Goal: Task Accomplishment & Management: Complete application form

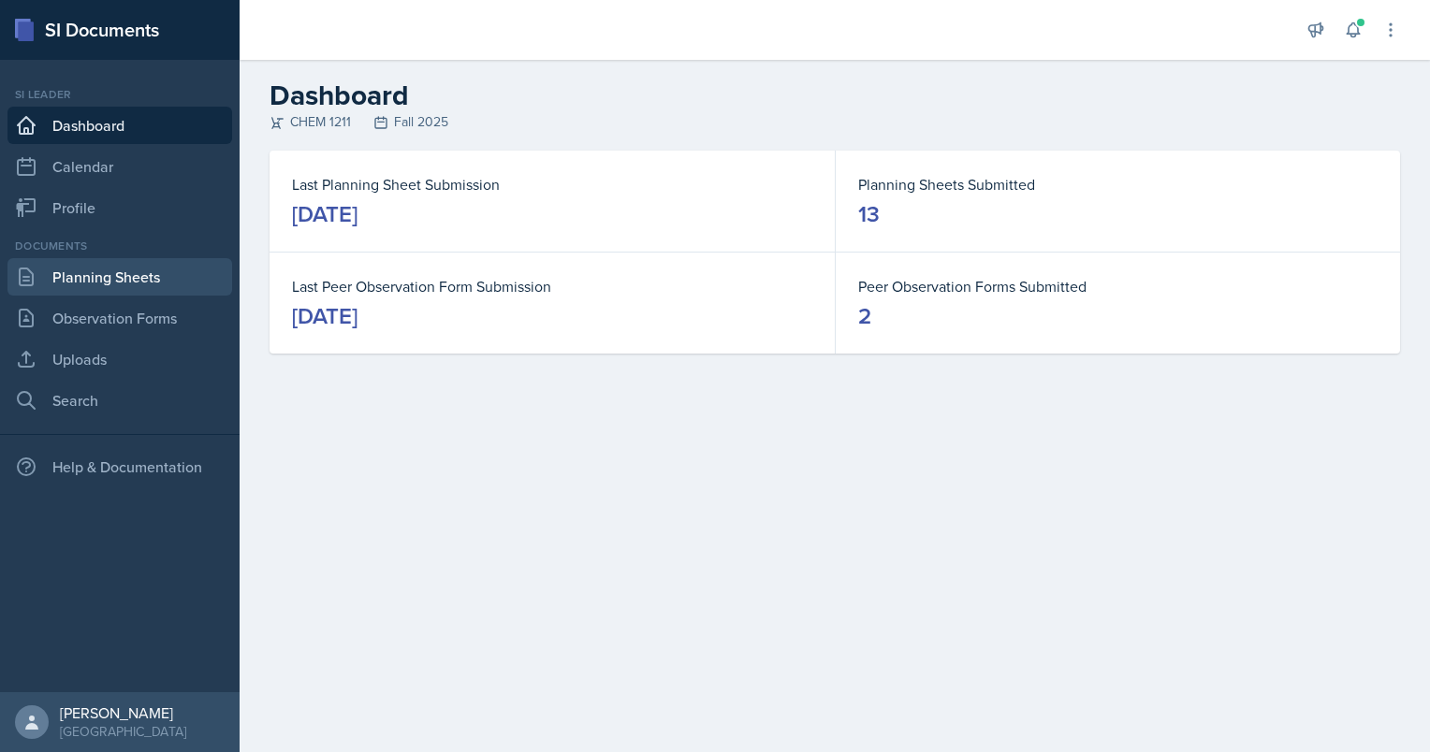
click at [62, 258] on link "Planning Sheets" at bounding box center [119, 276] width 225 height 37
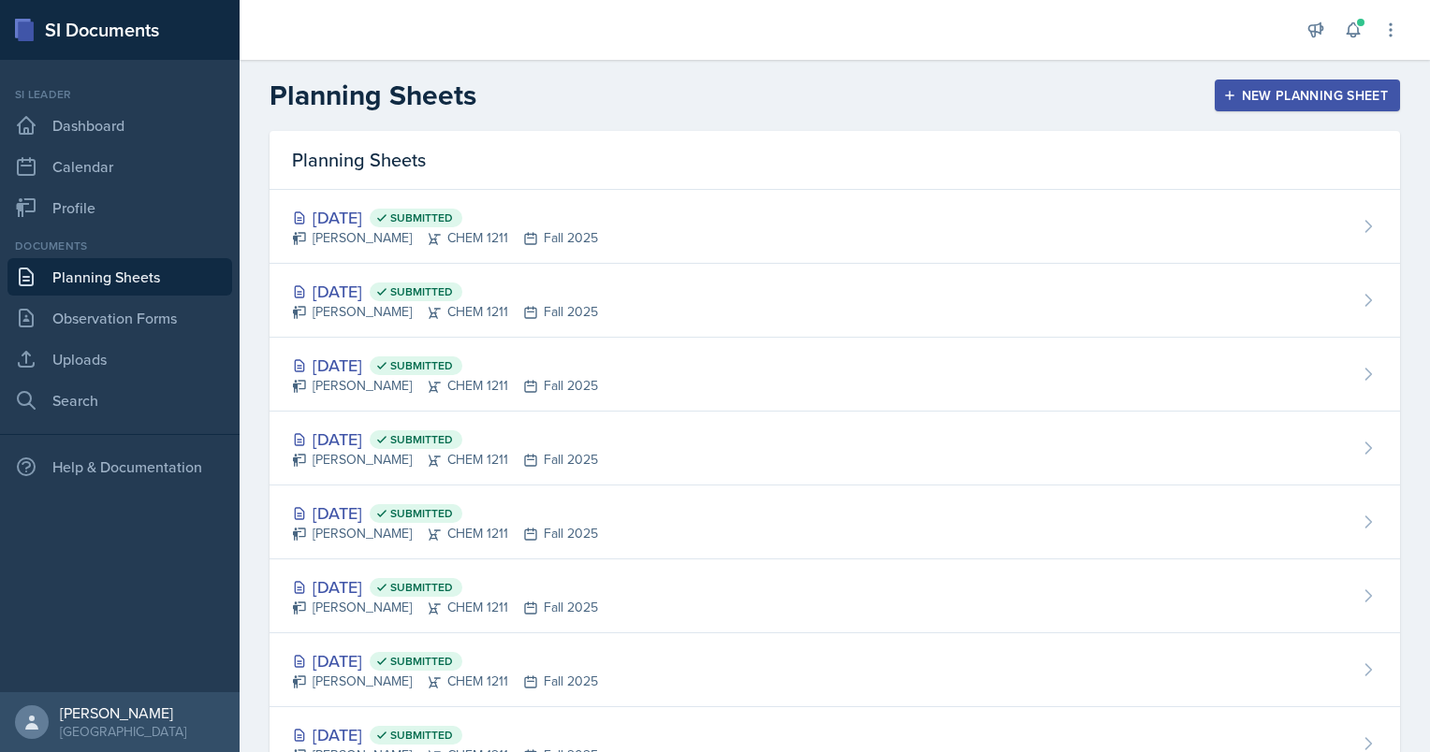
click at [1258, 90] on div "New Planning Sheet" at bounding box center [1307, 95] width 161 height 15
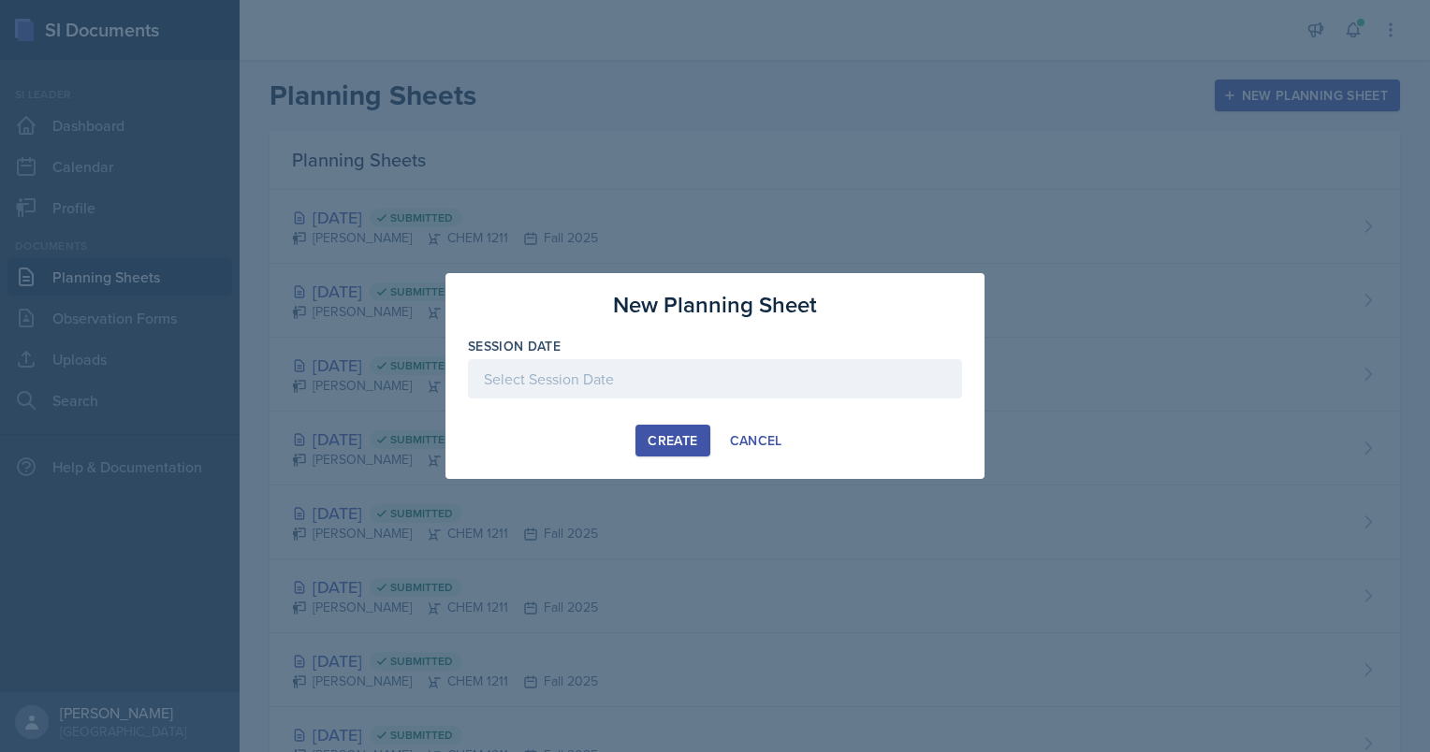
click at [524, 391] on div at bounding box center [715, 378] width 494 height 39
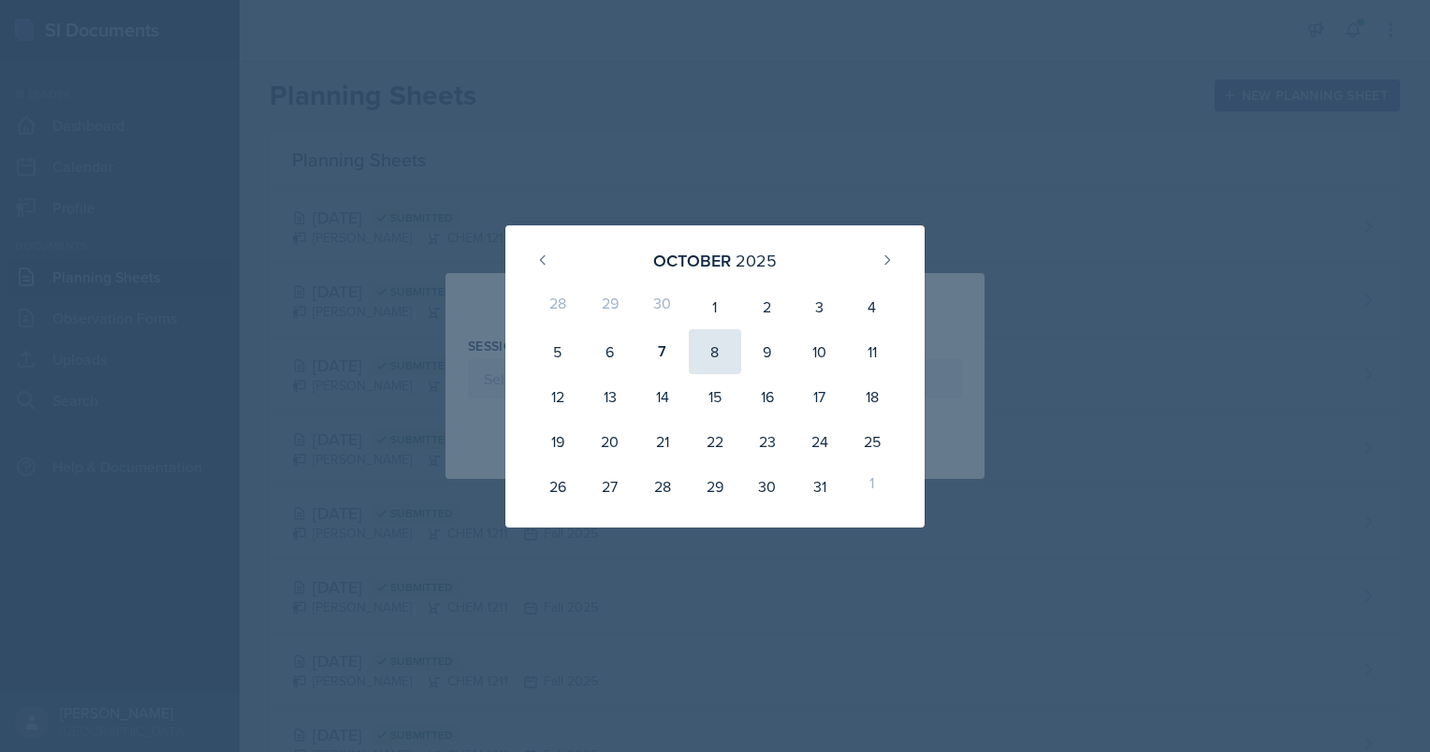
click at [703, 359] on div "8" at bounding box center [715, 351] width 52 height 45
type input "[DATE]"
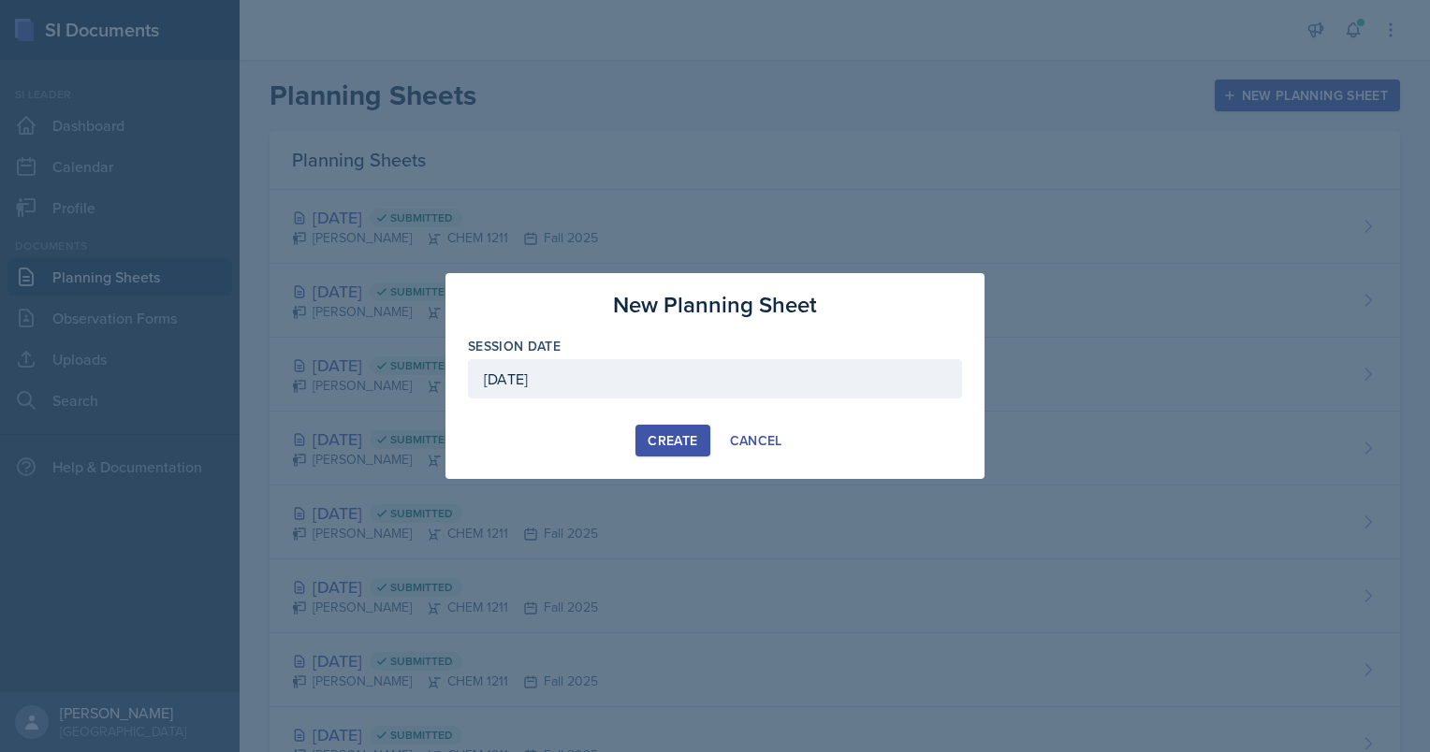
click at [675, 435] on div "Create" at bounding box center [673, 440] width 50 height 15
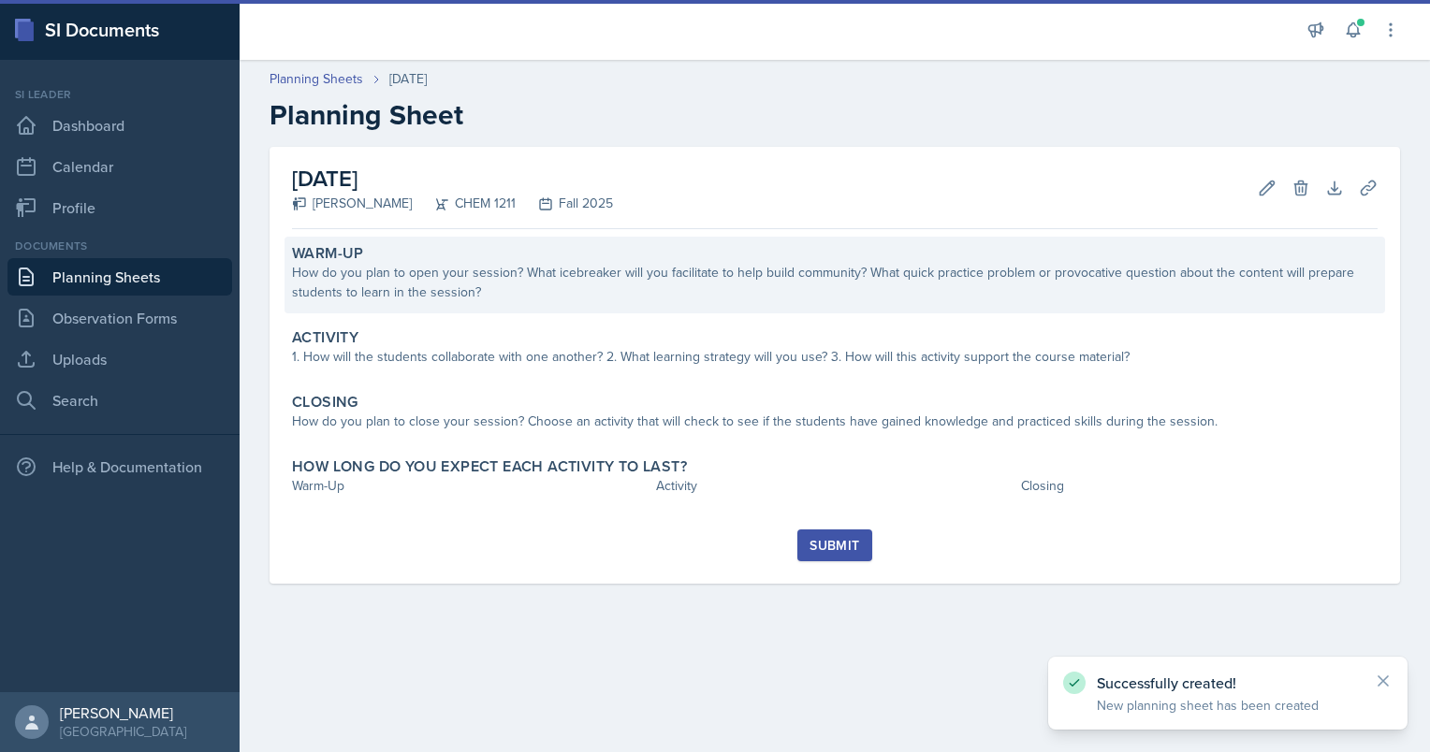
click at [488, 273] on div "How do you plan to open your session? What icebreaker will you facilitate to he…" at bounding box center [835, 282] width 1086 height 39
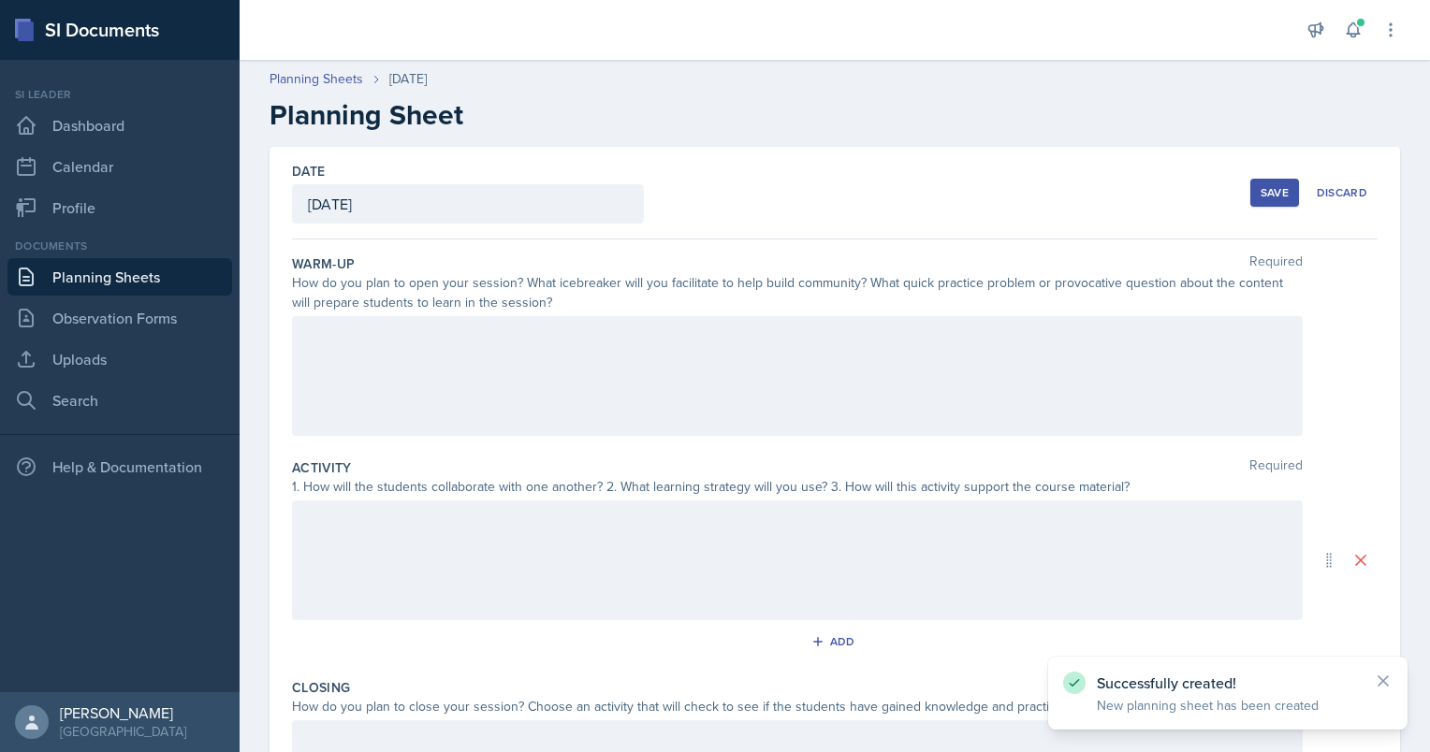
click at [398, 397] on div at bounding box center [797, 376] width 1011 height 120
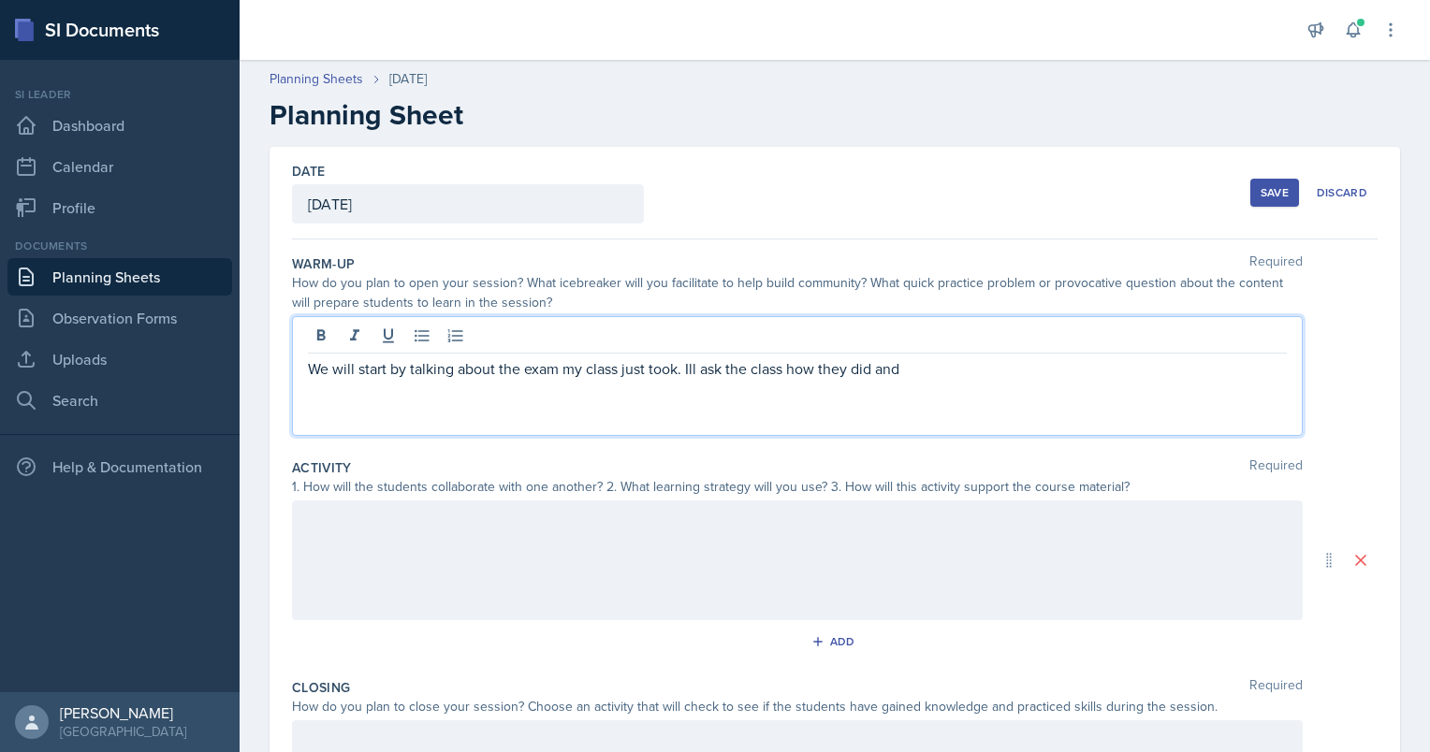
click at [707, 370] on p "We will start by talking about the exam my class just took. Ill ask the class h…" at bounding box center [797, 368] width 979 height 22
click at [944, 373] on p "We will start by talking about the exam my class just took. I'll ask the class …" at bounding box center [797, 368] width 979 height 22
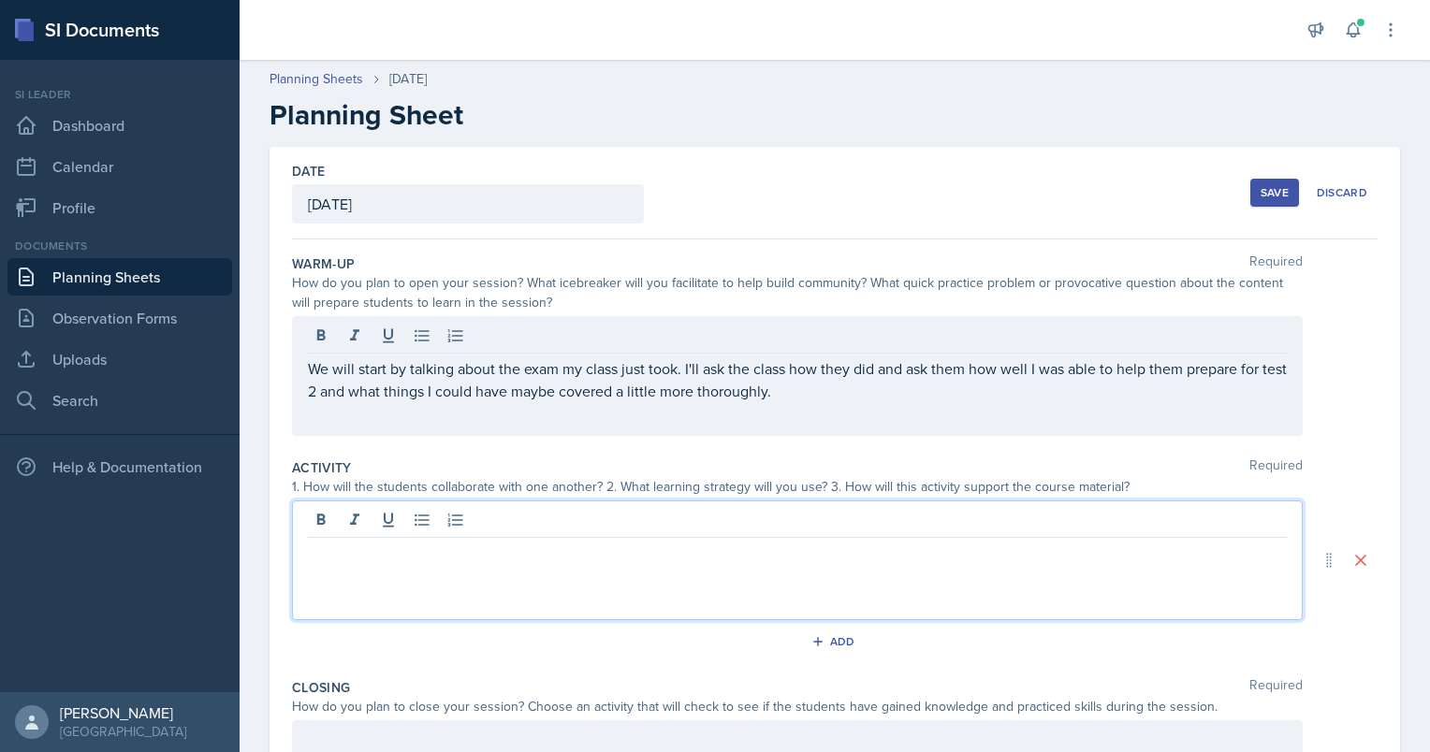
click at [559, 524] on div at bounding box center [797, 561] width 1011 height 120
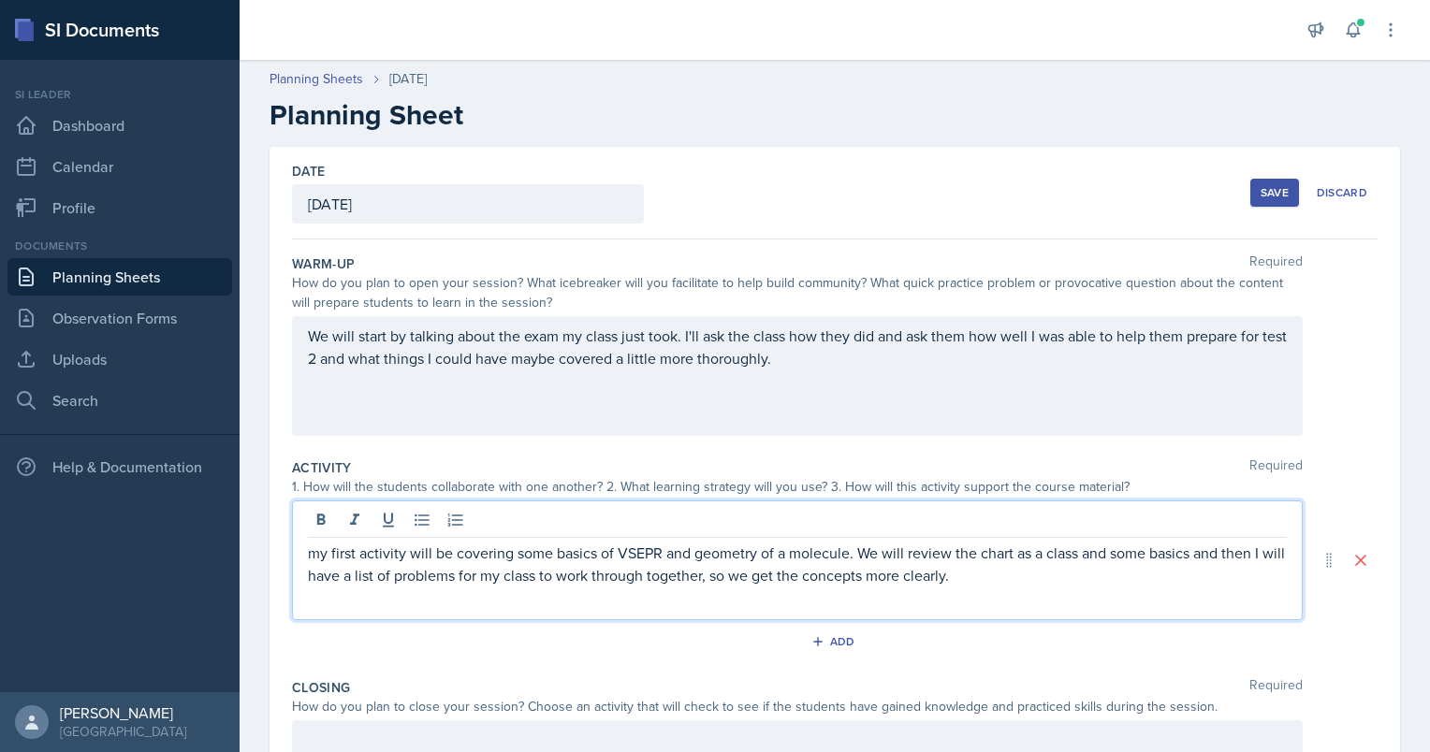
click at [1007, 566] on p "my first activity will be covering some basics of VSEPR and geometry of a molec…" at bounding box center [797, 564] width 979 height 45
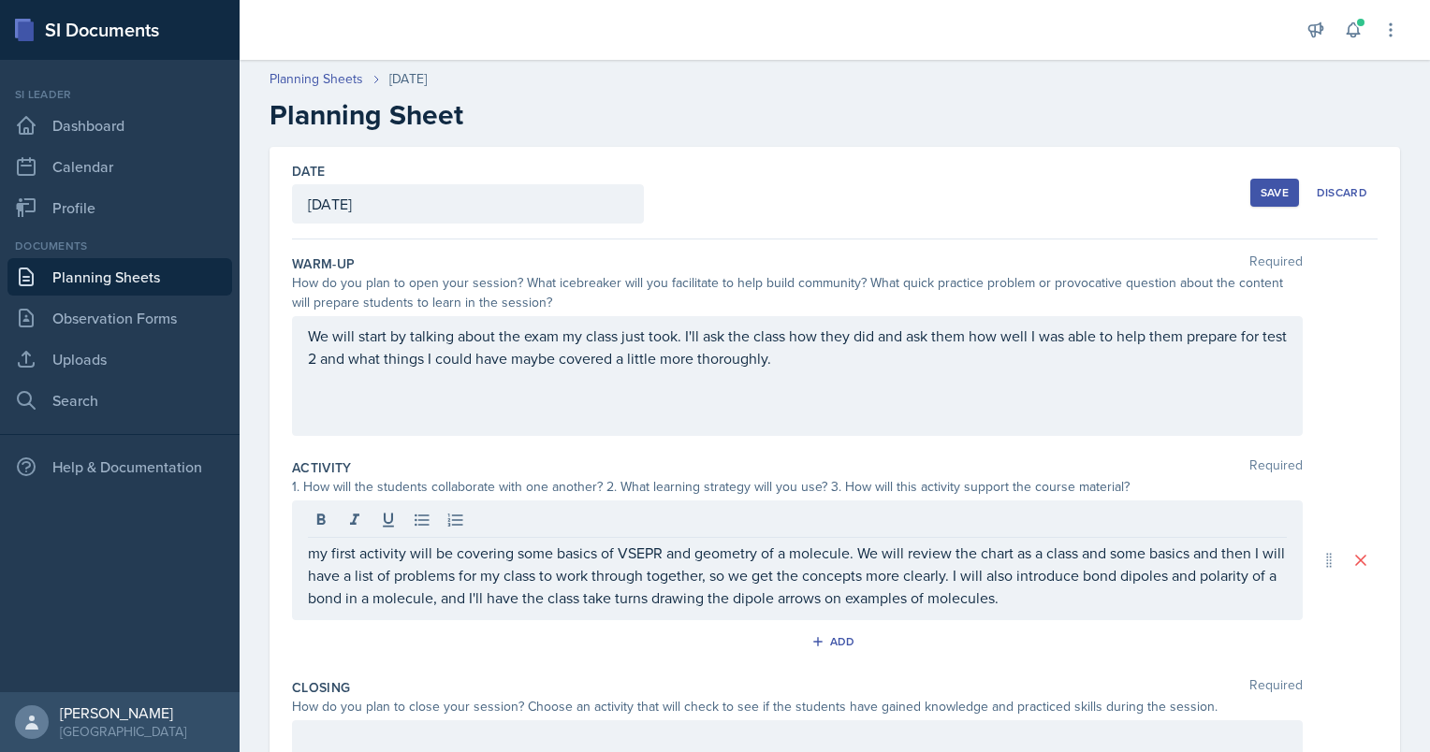
click at [867, 638] on div "Add" at bounding box center [835, 646] width 1086 height 36
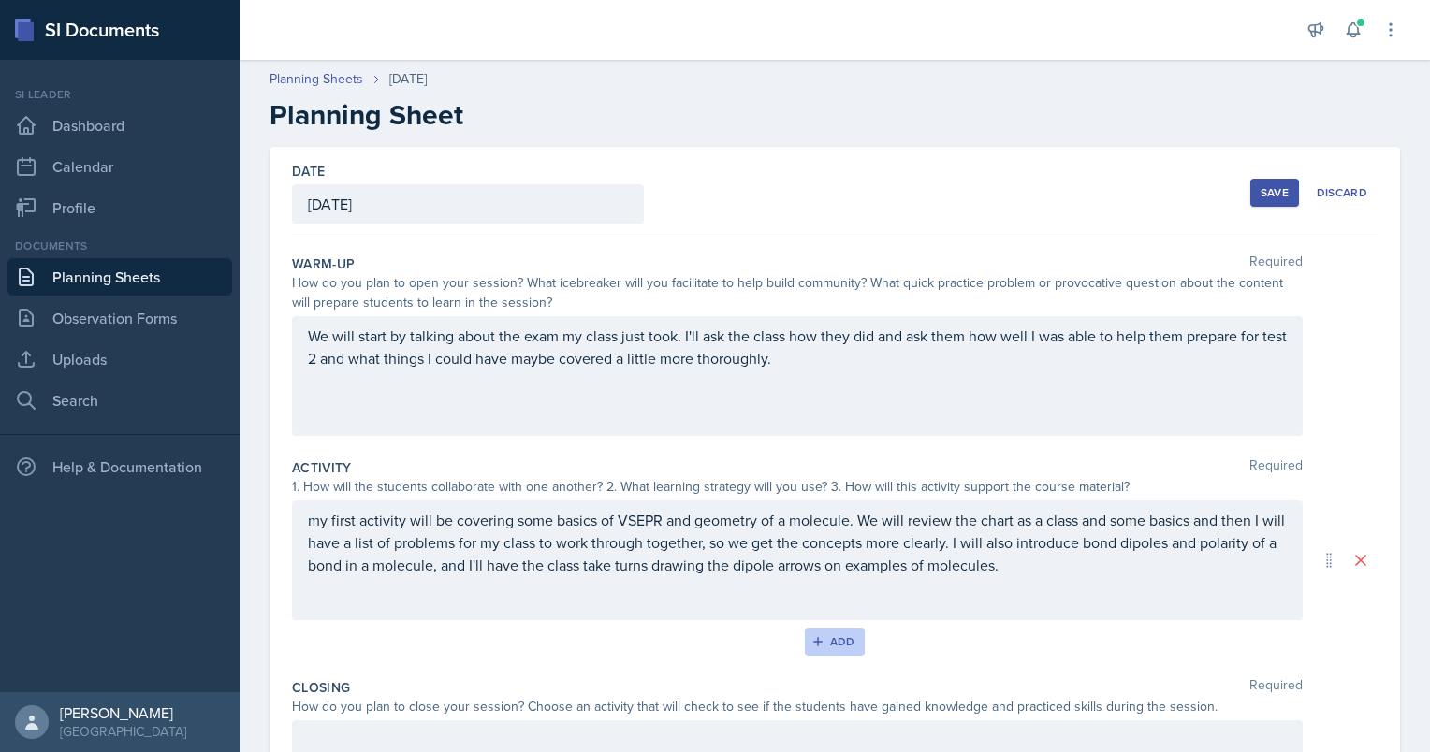
click at [839, 639] on div "Add" at bounding box center [835, 641] width 40 height 15
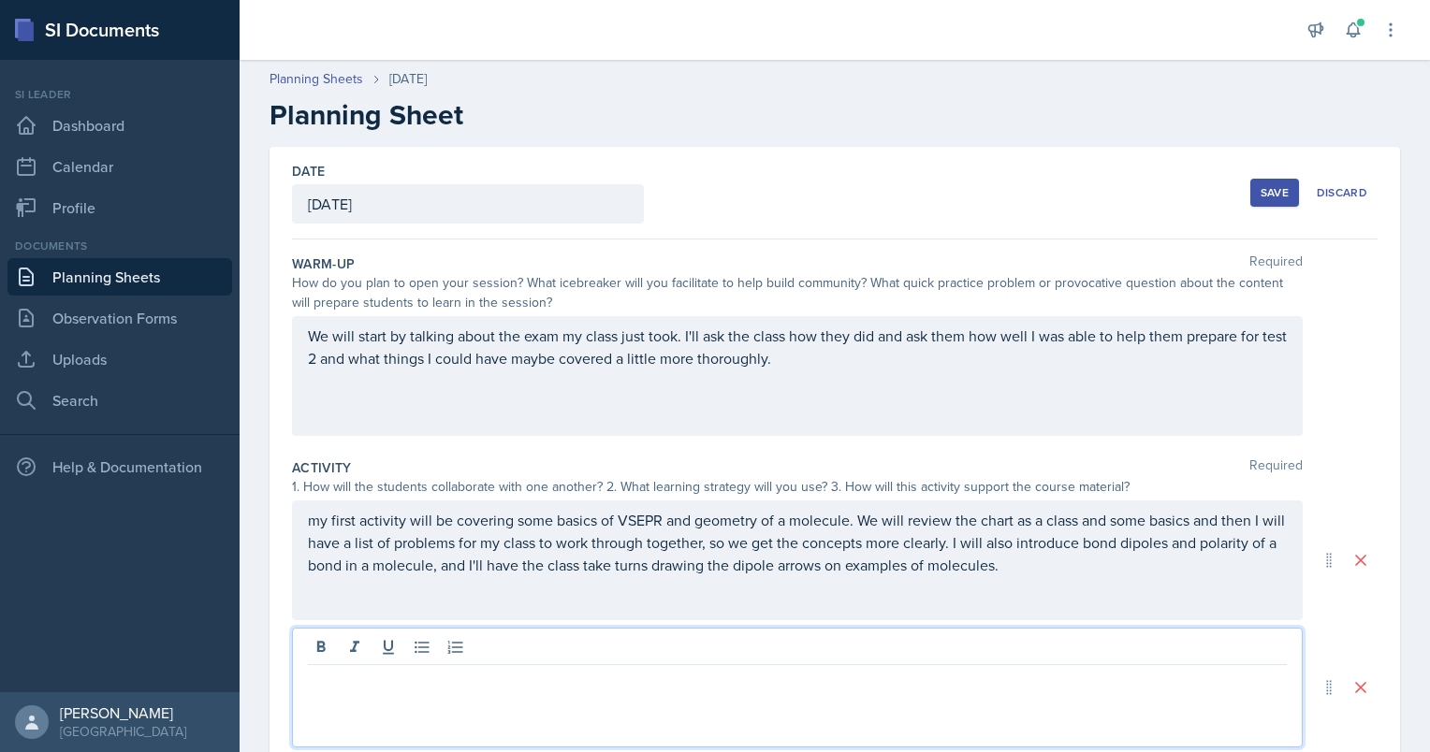
click at [554, 640] on div at bounding box center [797, 688] width 1011 height 120
click at [674, 713] on div "My second activity will be a blooket quiz i" at bounding box center [797, 688] width 1011 height 120
click at [592, 681] on p "My second activity will be a blooket quiz i" at bounding box center [797, 680] width 979 height 22
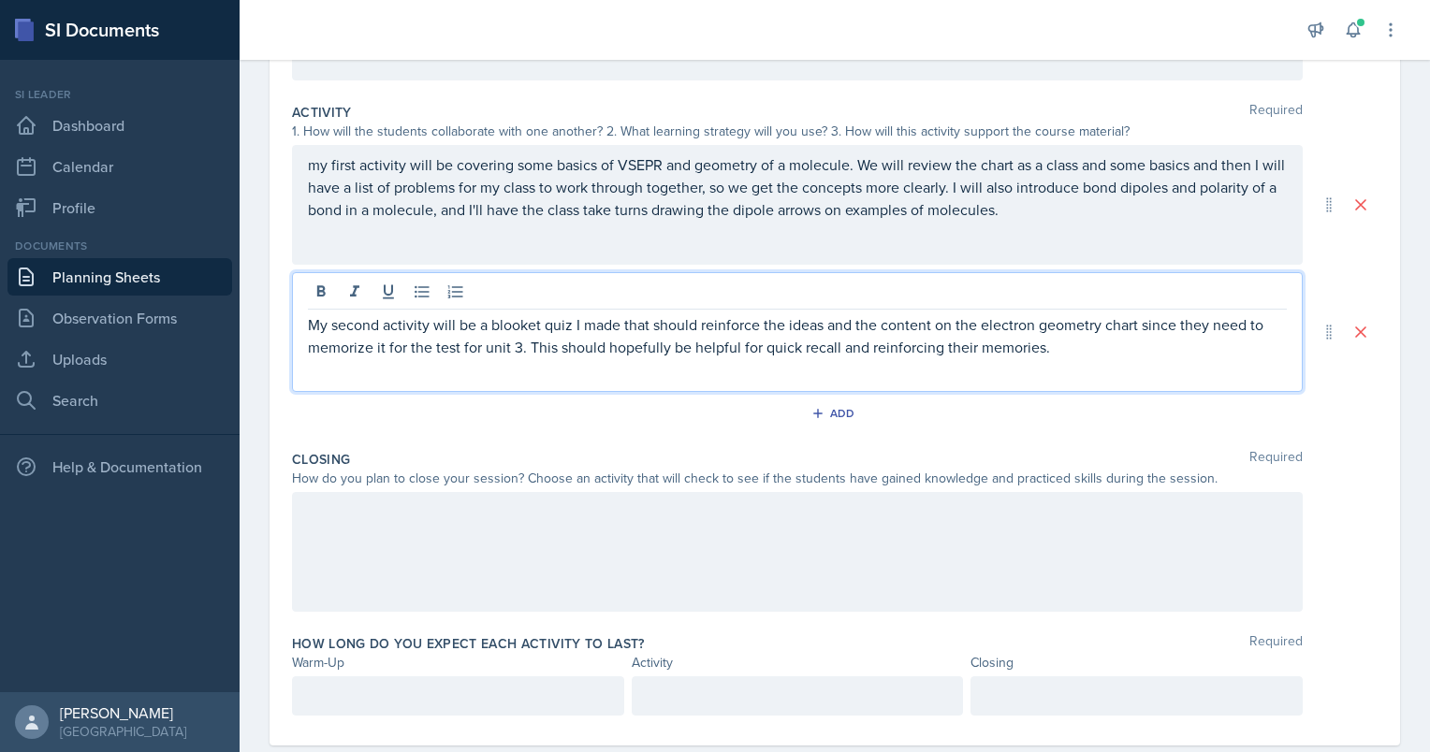
scroll to position [393, 0]
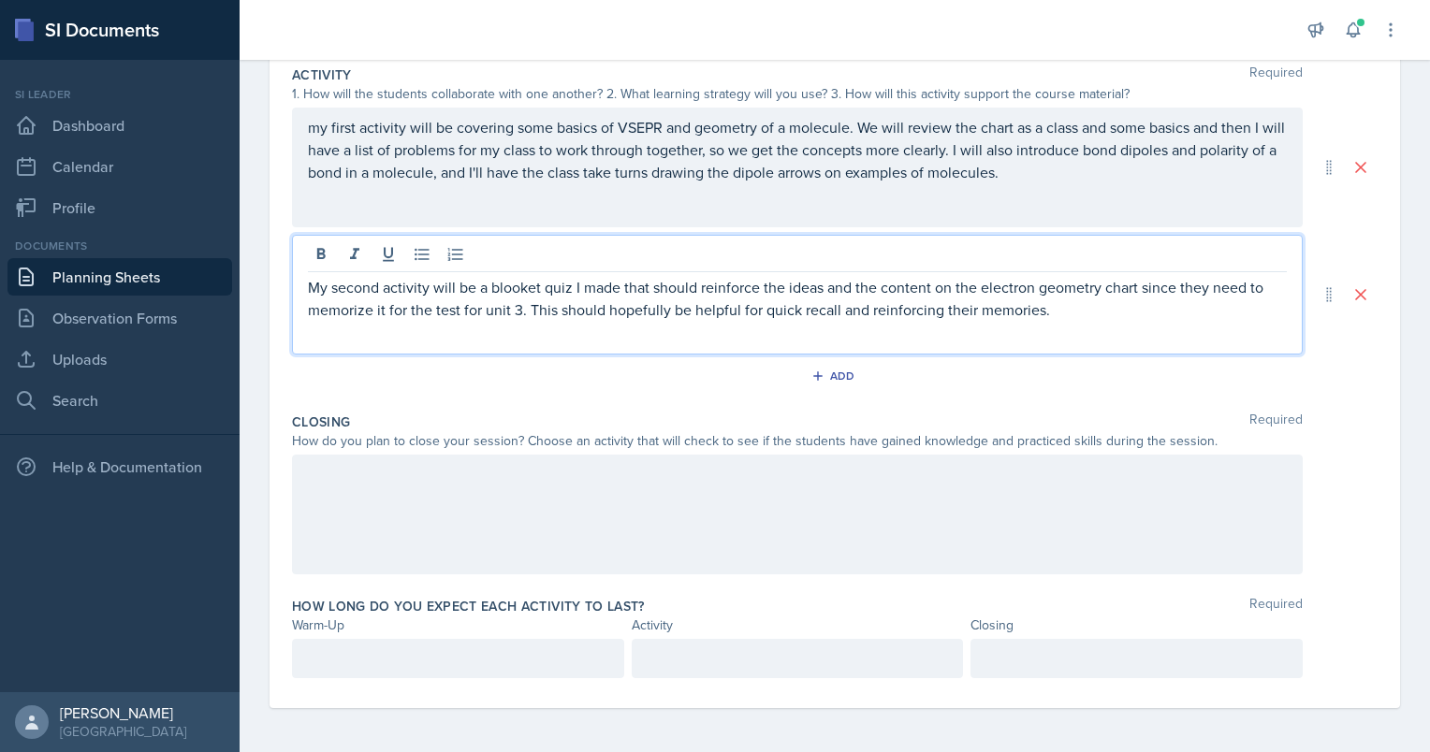
click at [438, 530] on div at bounding box center [797, 515] width 1011 height 120
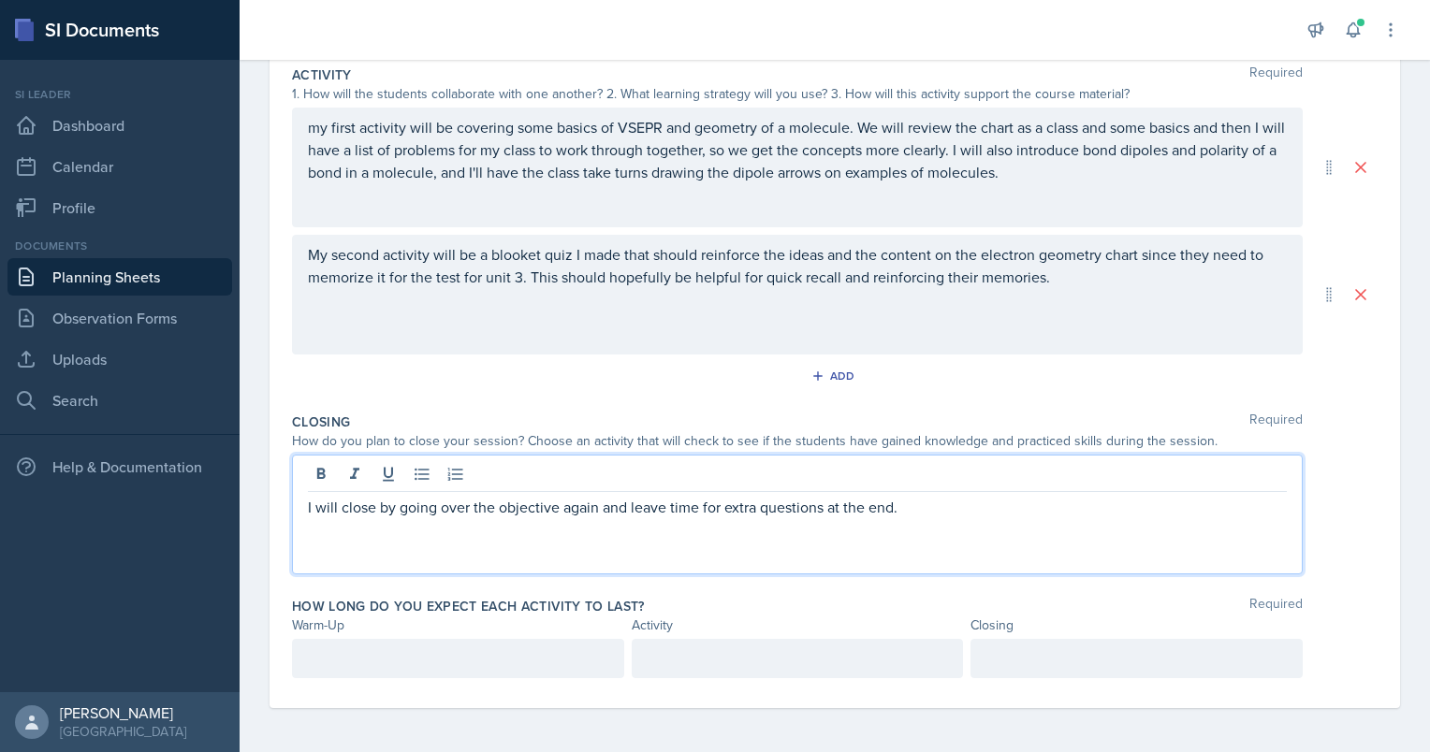
click at [412, 654] on p at bounding box center [458, 659] width 300 height 22
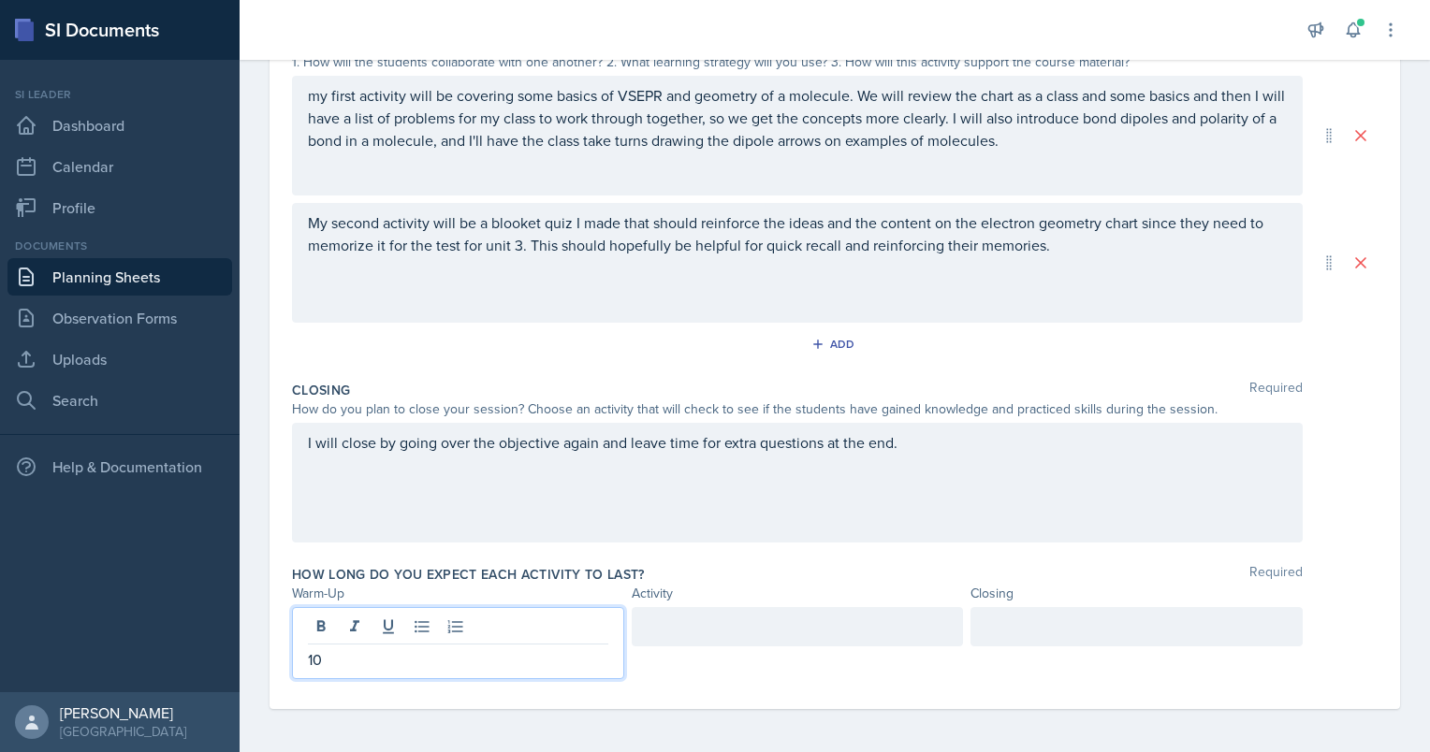
click at [853, 614] on div at bounding box center [798, 626] width 332 height 39
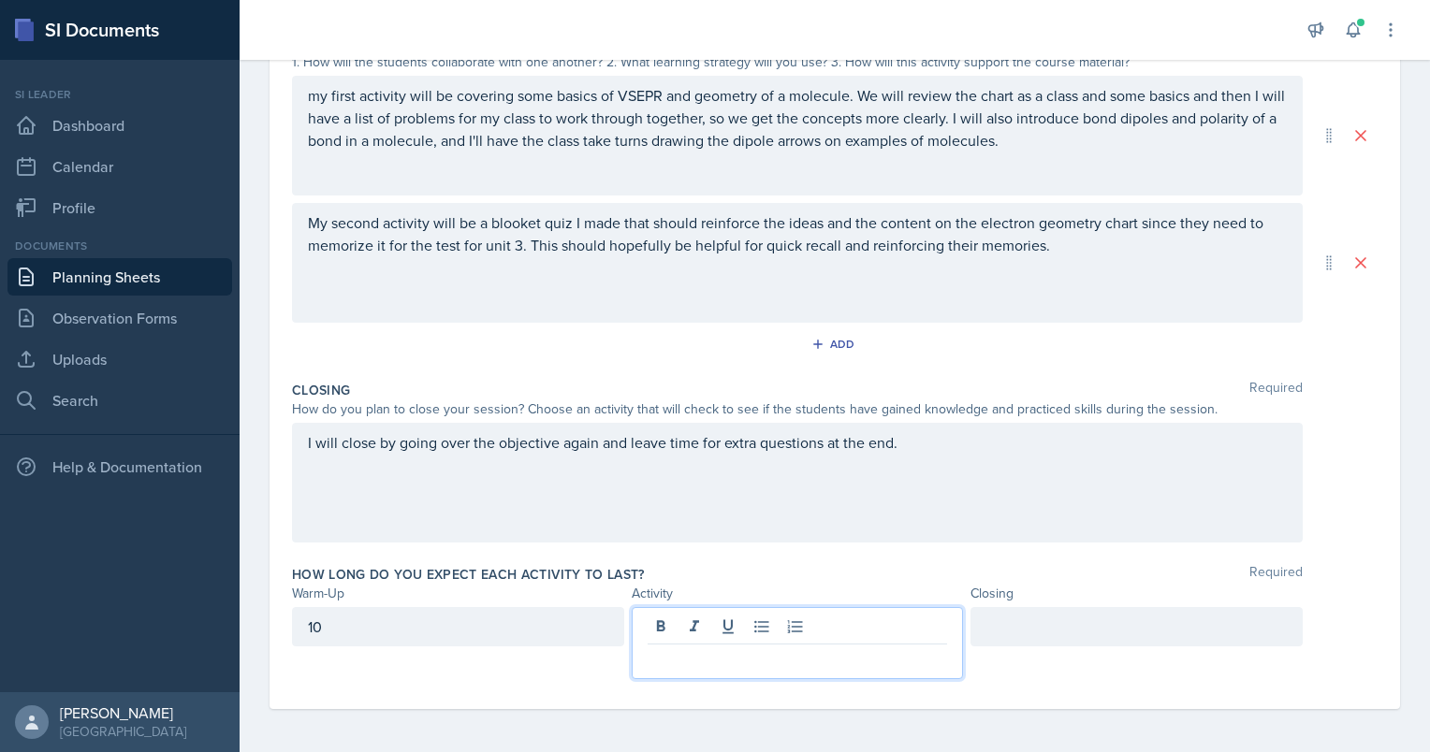
click at [383, 610] on div "10" at bounding box center [458, 626] width 332 height 39
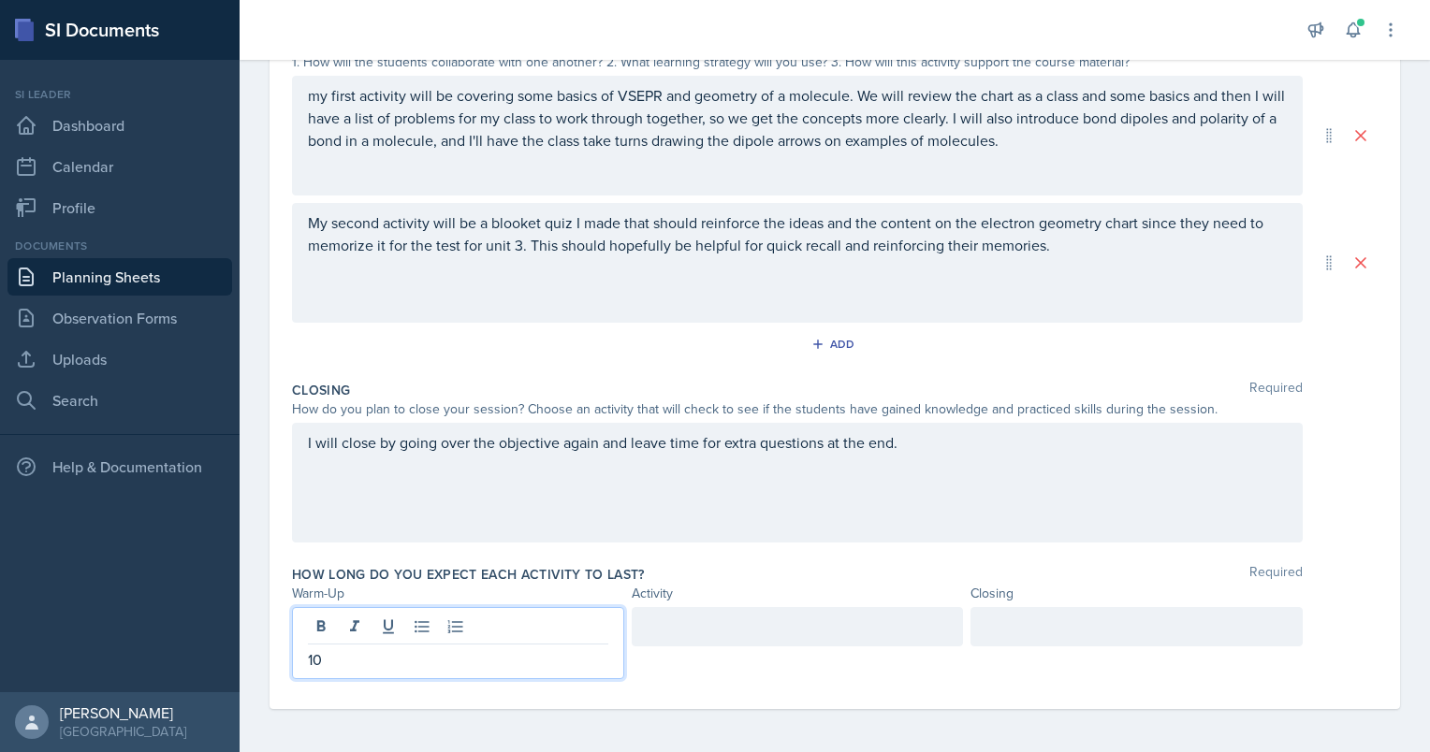
click at [766, 625] on div at bounding box center [798, 626] width 332 height 39
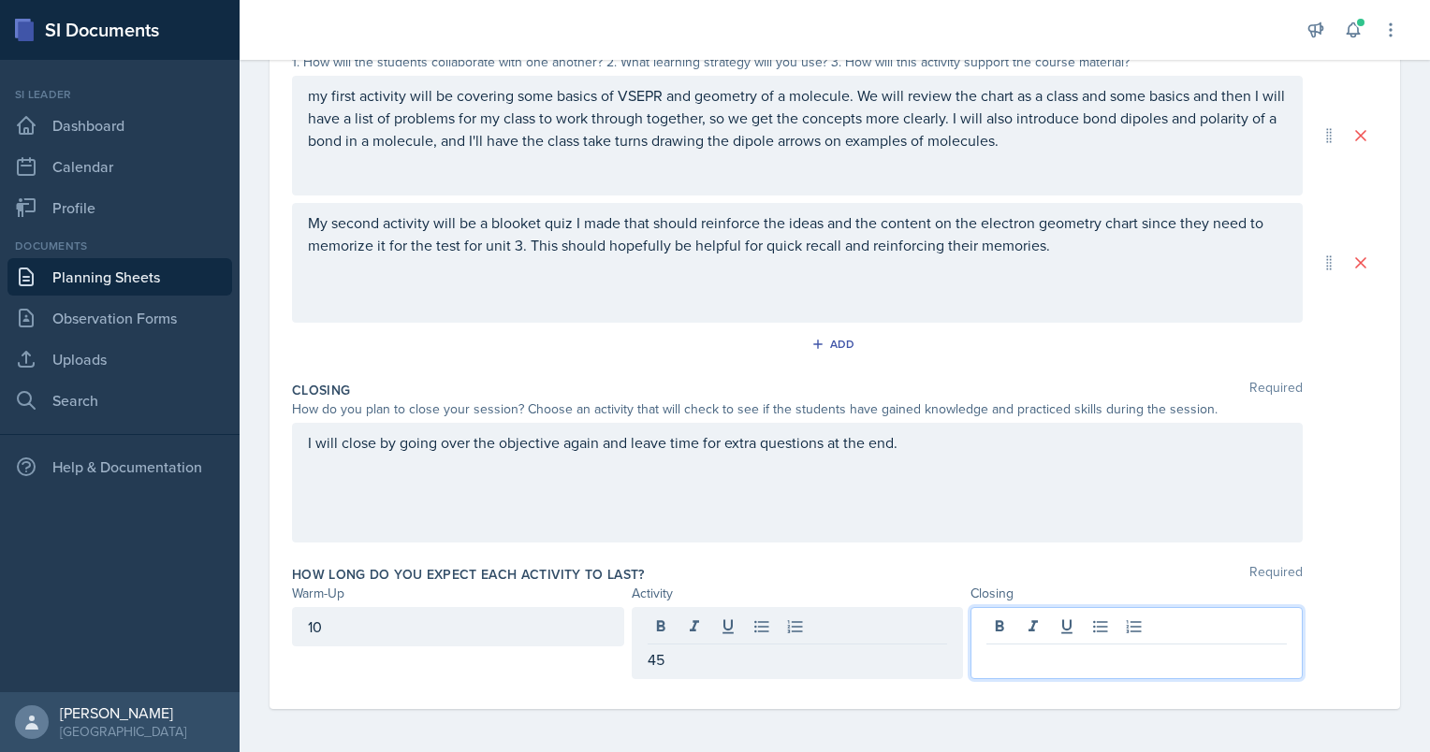
click at [1074, 621] on div at bounding box center [1136, 643] width 332 height 72
click at [831, 526] on div "I will close by going over the objective again and leave time for extra questio…" at bounding box center [797, 483] width 1011 height 120
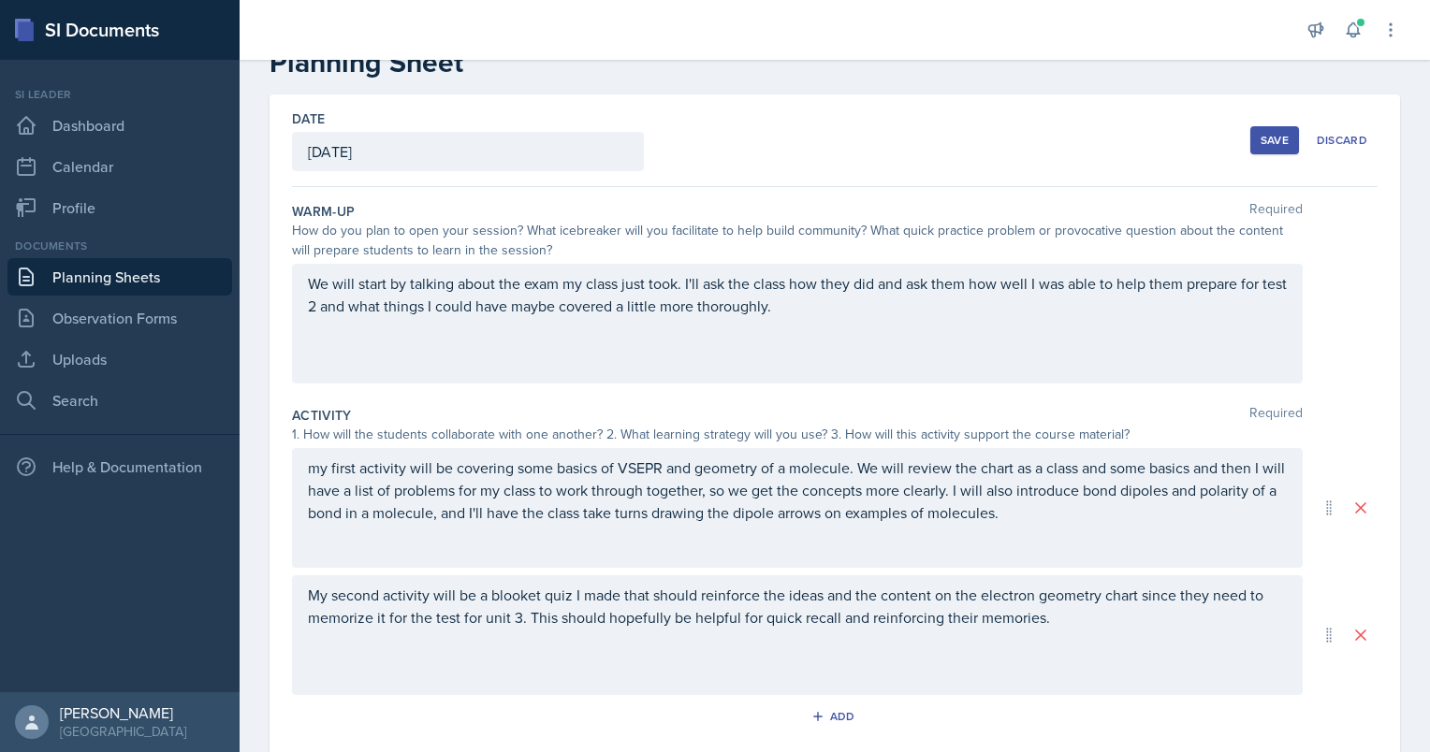
scroll to position [0, 0]
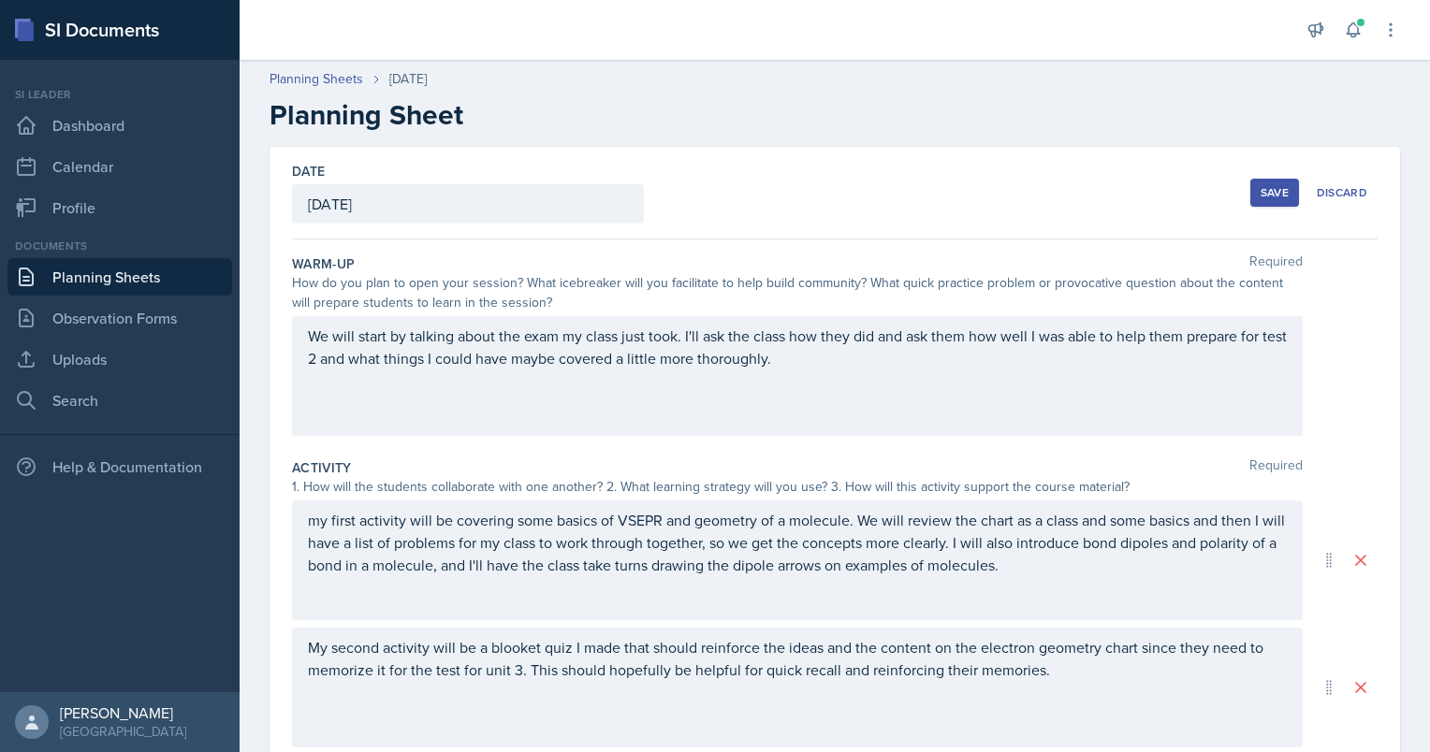
click at [836, 357] on p "We will start by talking about the exam my class just took. I'll ask the class …" at bounding box center [797, 347] width 979 height 45
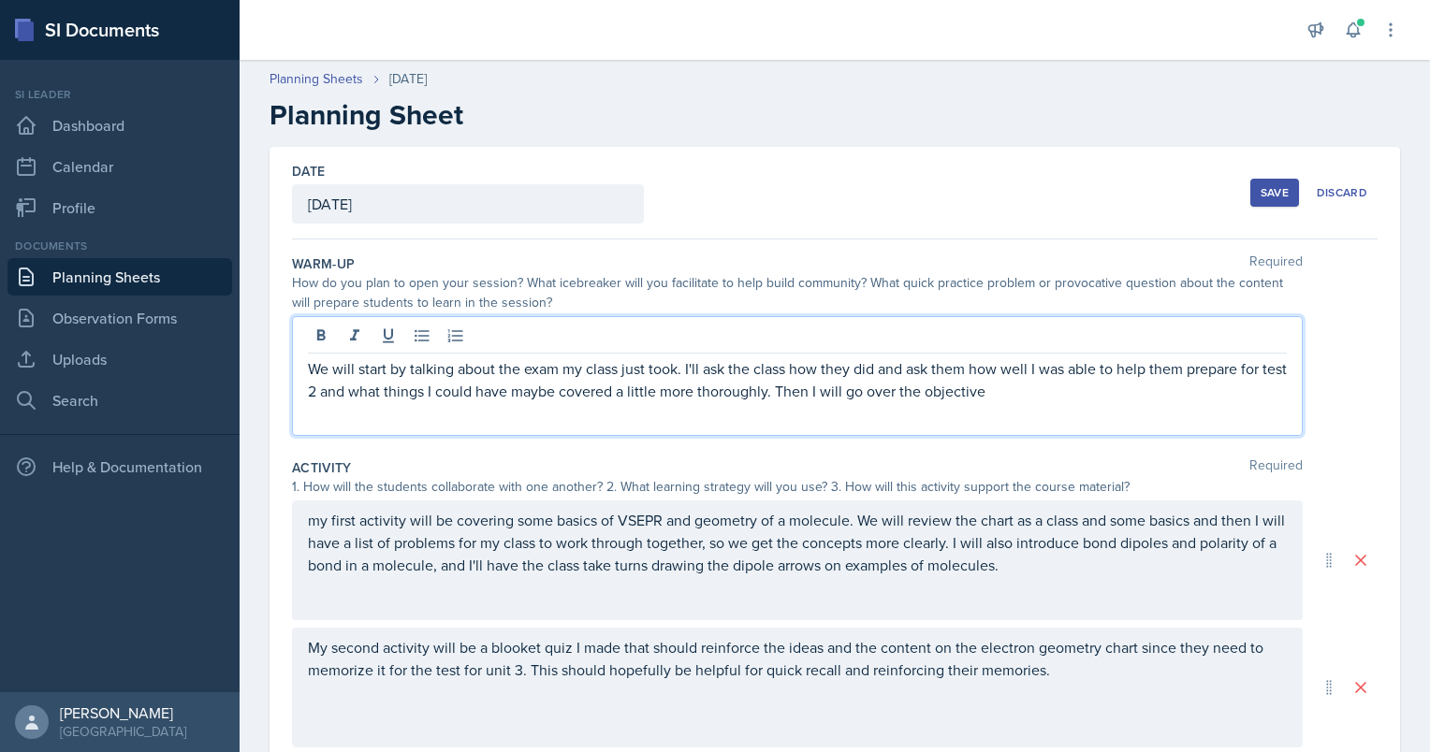
click at [1256, 176] on div "Save Discard" at bounding box center [1313, 192] width 127 height 43
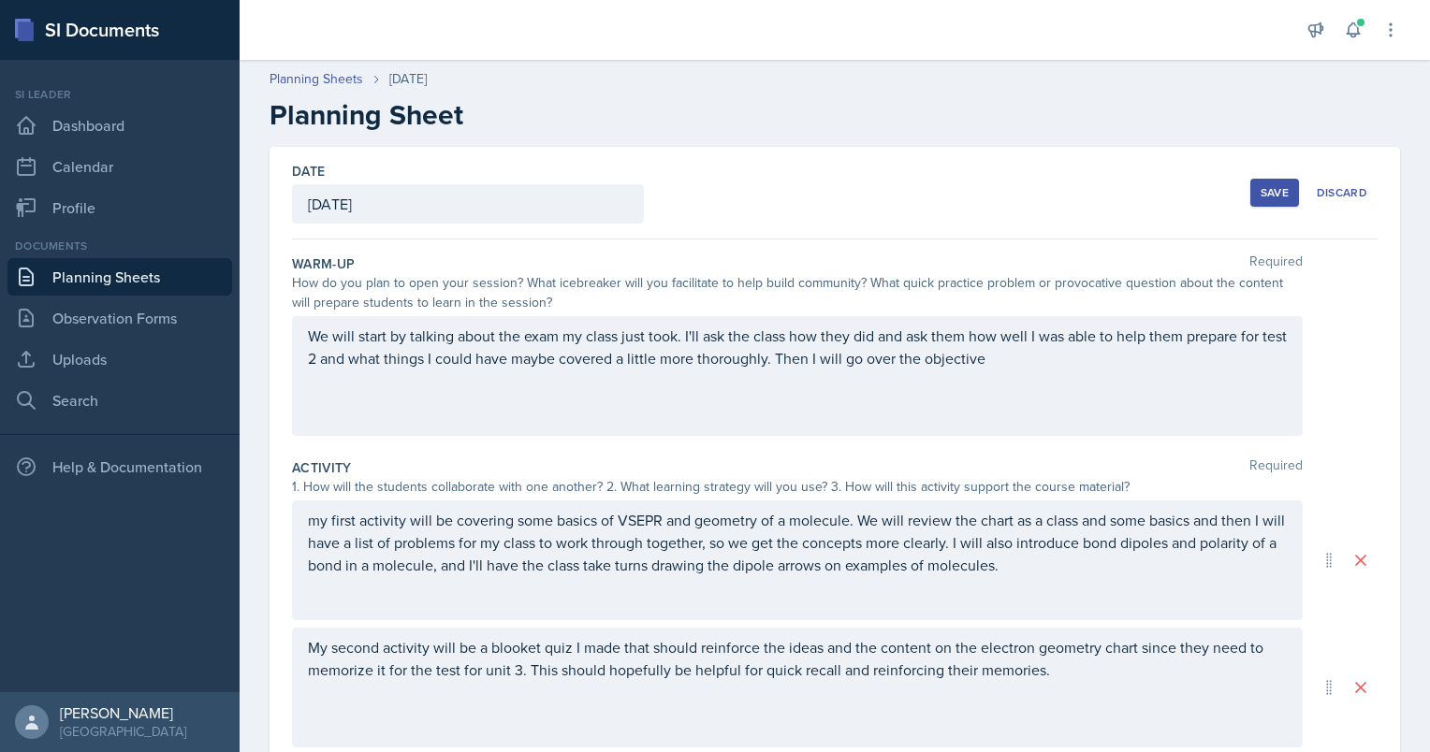
click at [1261, 187] on div "Save" at bounding box center [1275, 192] width 28 height 15
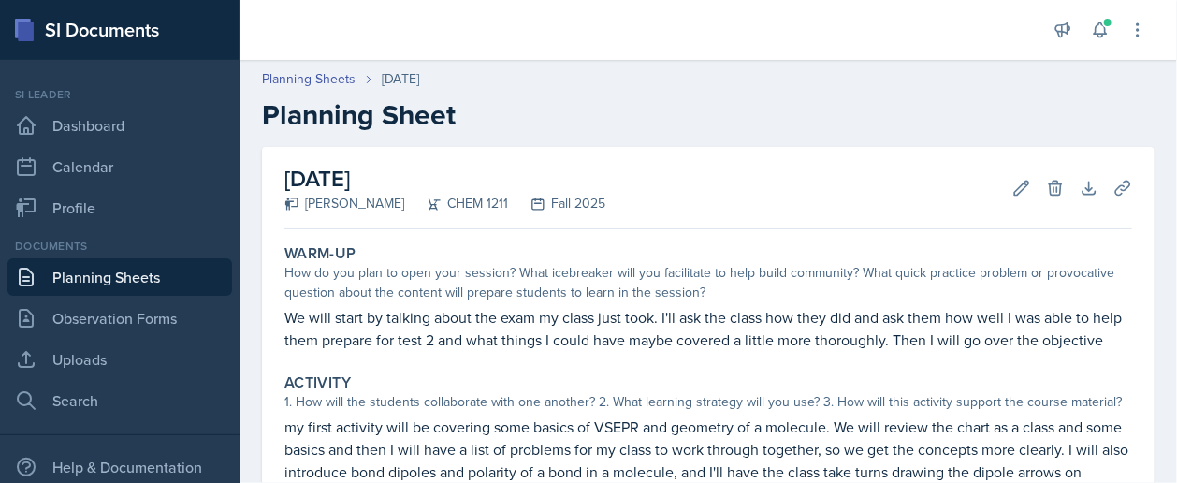
click at [90, 244] on div "Documents" at bounding box center [119, 246] width 225 height 17
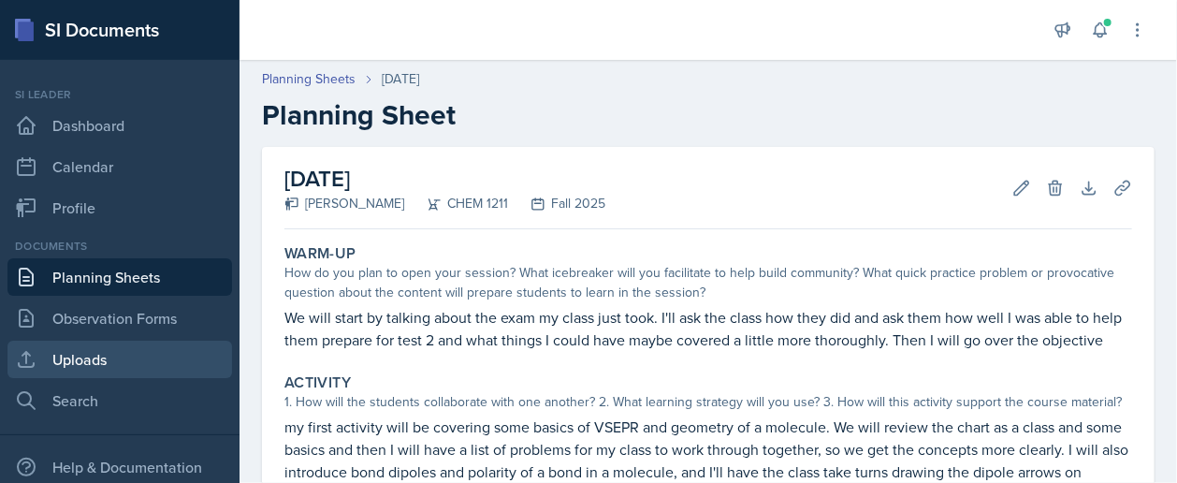
click at [116, 342] on link "Uploads" at bounding box center [119, 359] width 225 height 37
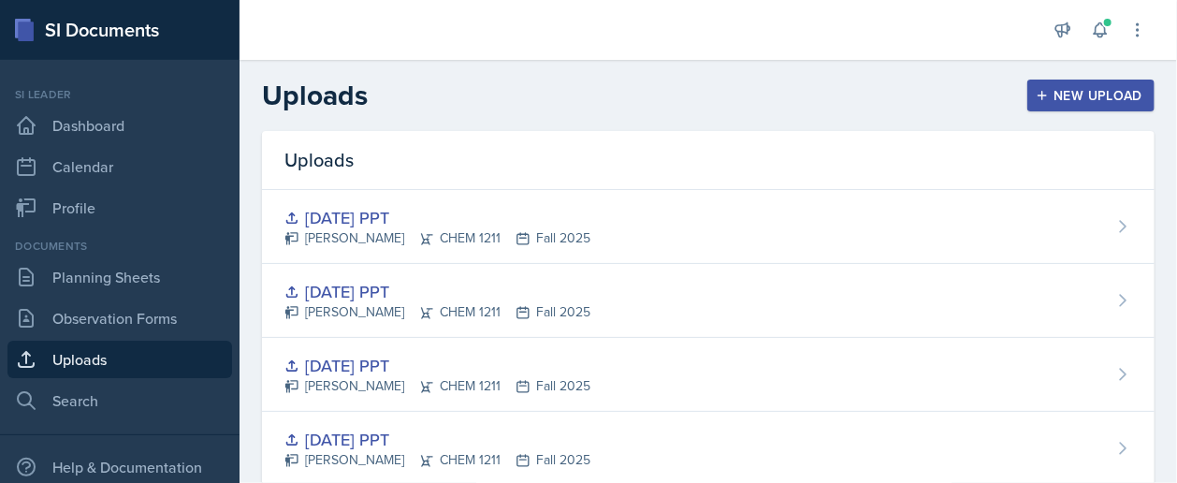
click at [1091, 79] on div "Uploads New Upload" at bounding box center [709, 96] width 938 height 34
click at [1078, 90] on div "New Upload" at bounding box center [1092, 95] width 104 height 15
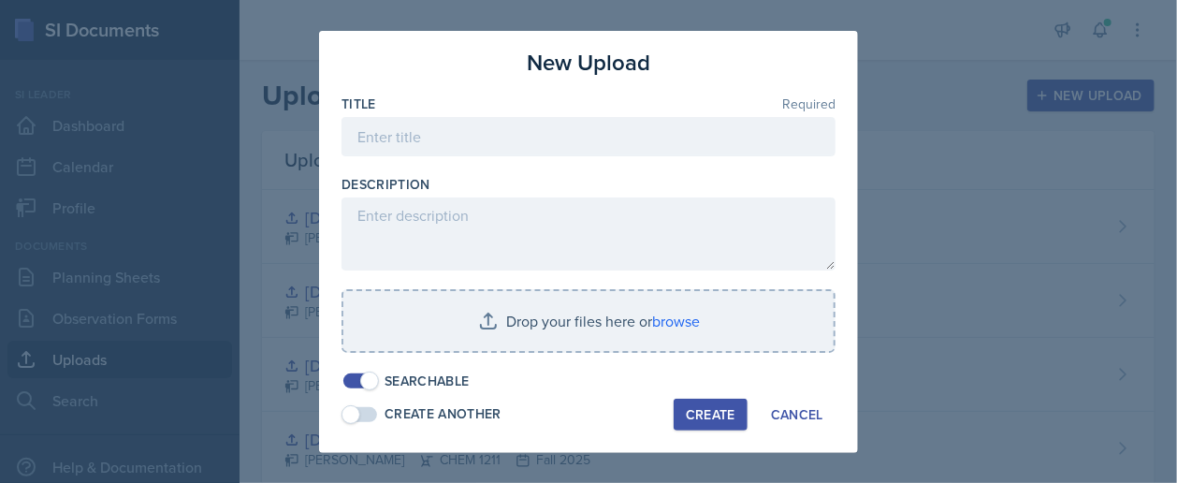
click at [509, 158] on div at bounding box center [589, 165] width 494 height 19
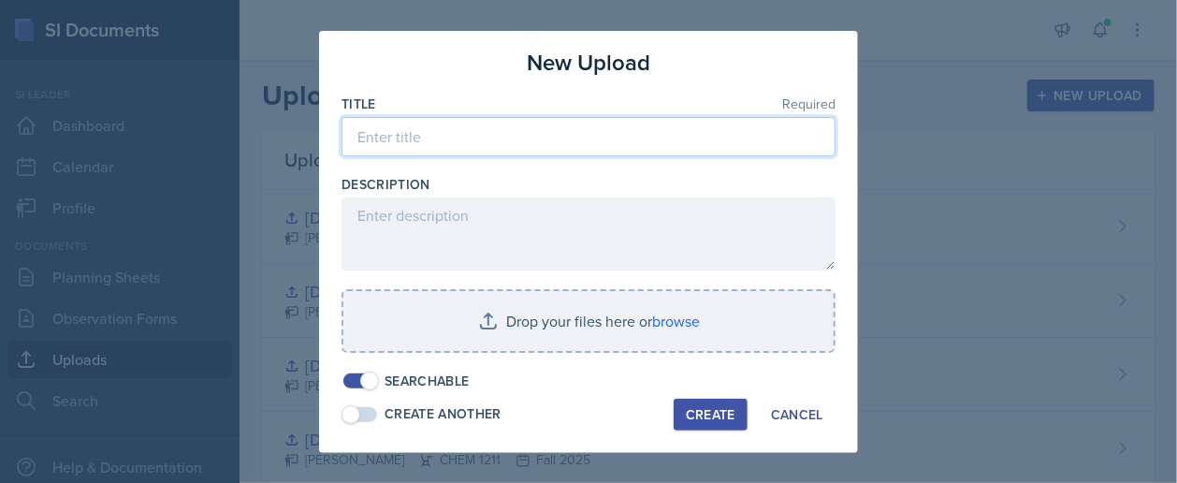
click at [479, 133] on input at bounding box center [589, 136] width 494 height 39
type input "[DATE] PPT"
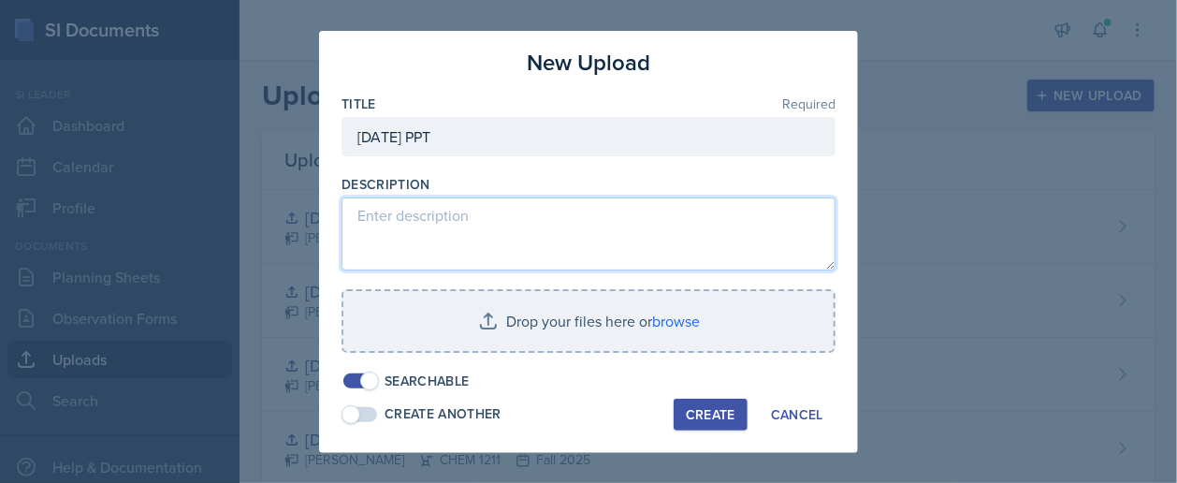
click at [462, 211] on textarea at bounding box center [589, 233] width 494 height 73
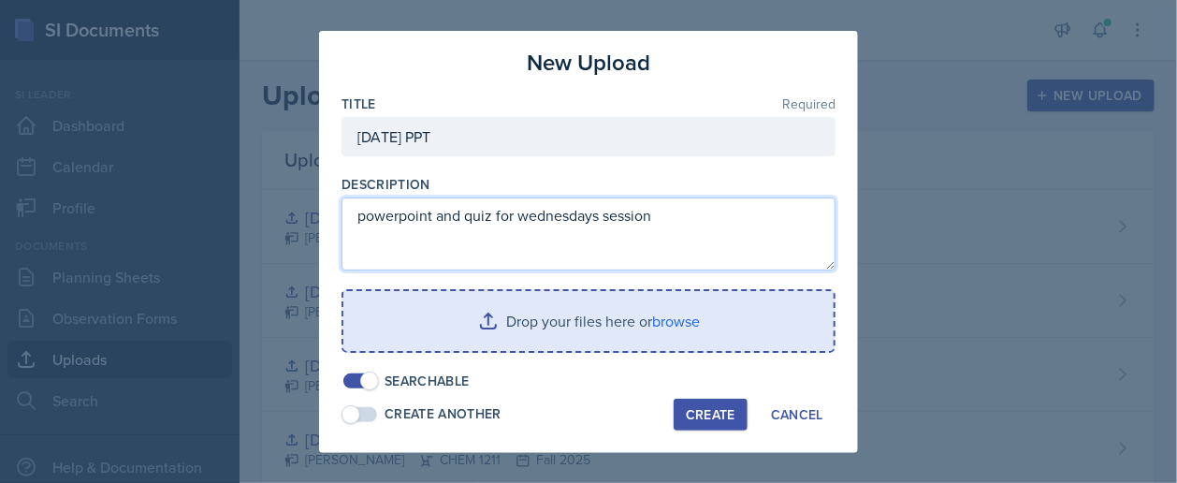
type textarea "powerpoint and quiz for wednesdays session"
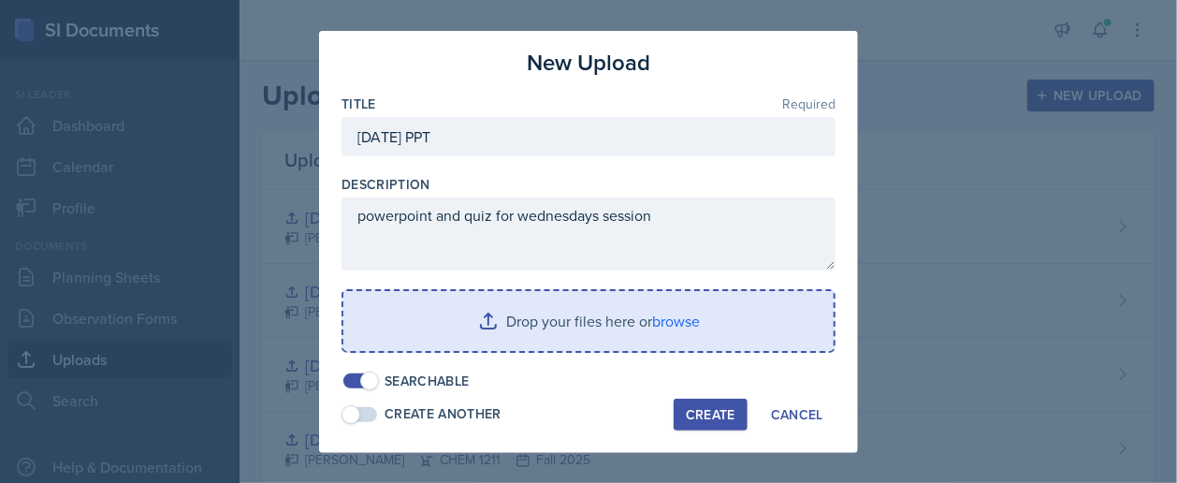
click at [583, 340] on input "file" at bounding box center [588, 321] width 490 height 60
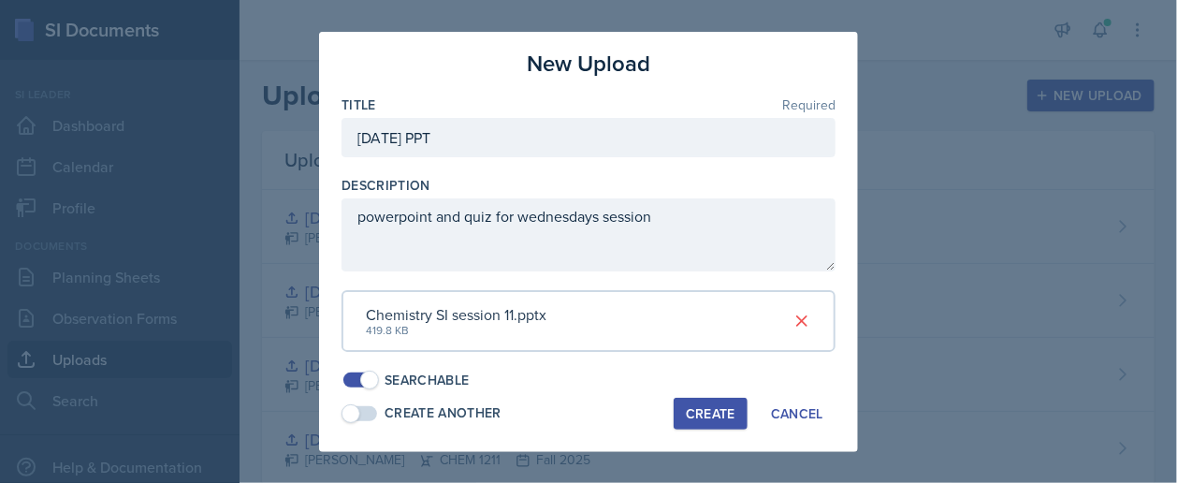
click at [704, 406] on div "Create" at bounding box center [711, 413] width 50 height 15
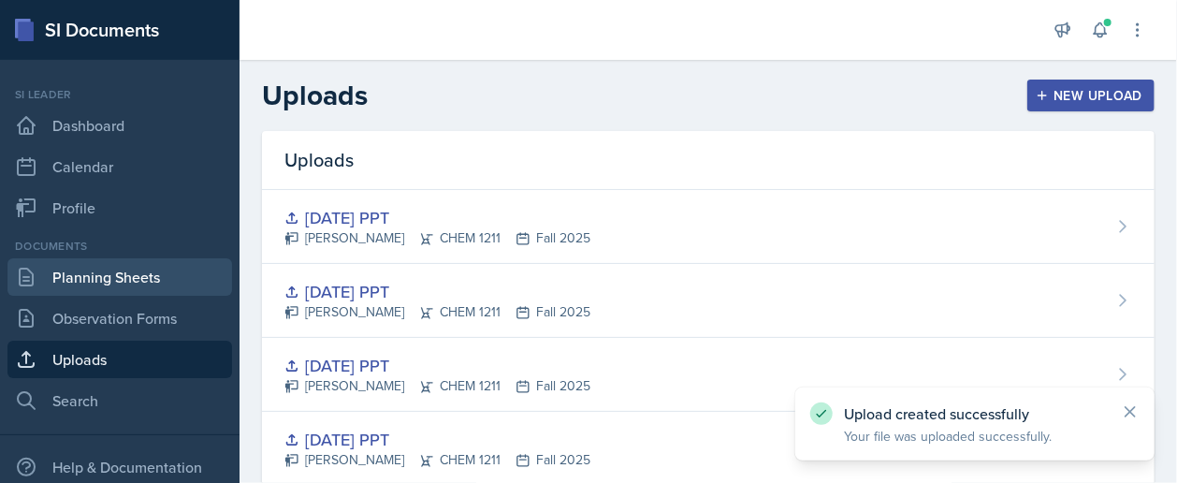
click at [112, 274] on link "Planning Sheets" at bounding box center [119, 276] width 225 height 37
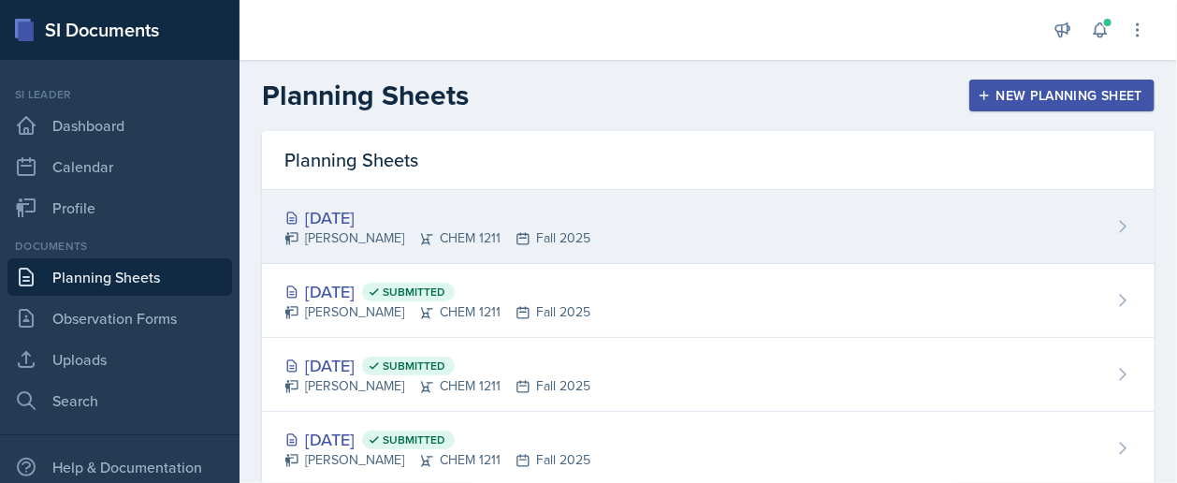
click at [658, 248] on div "[DATE] [PERSON_NAME] CHEM 1211 Fall 2025" at bounding box center [708, 227] width 893 height 74
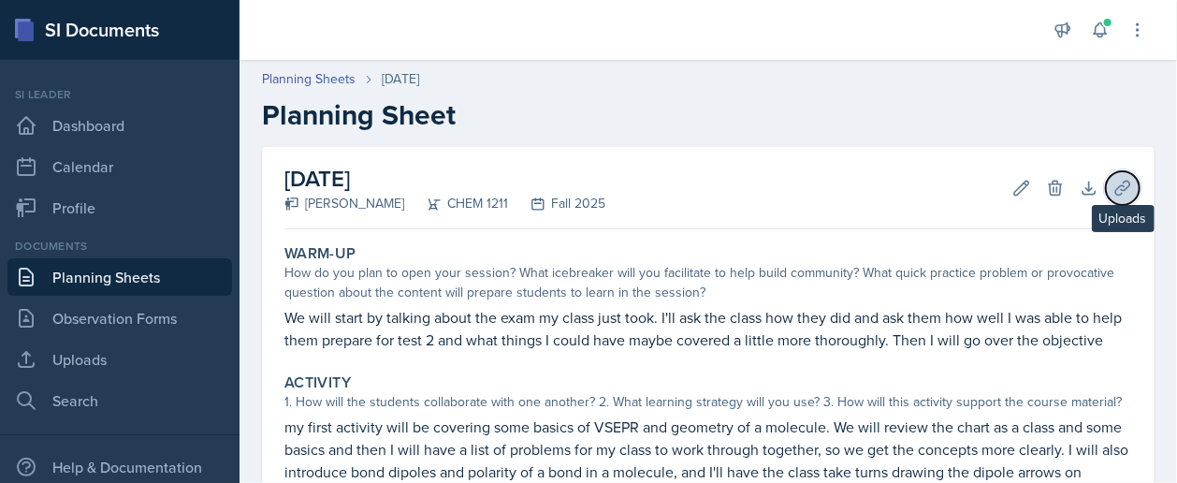
click at [1114, 186] on icon at bounding box center [1123, 188] width 19 height 19
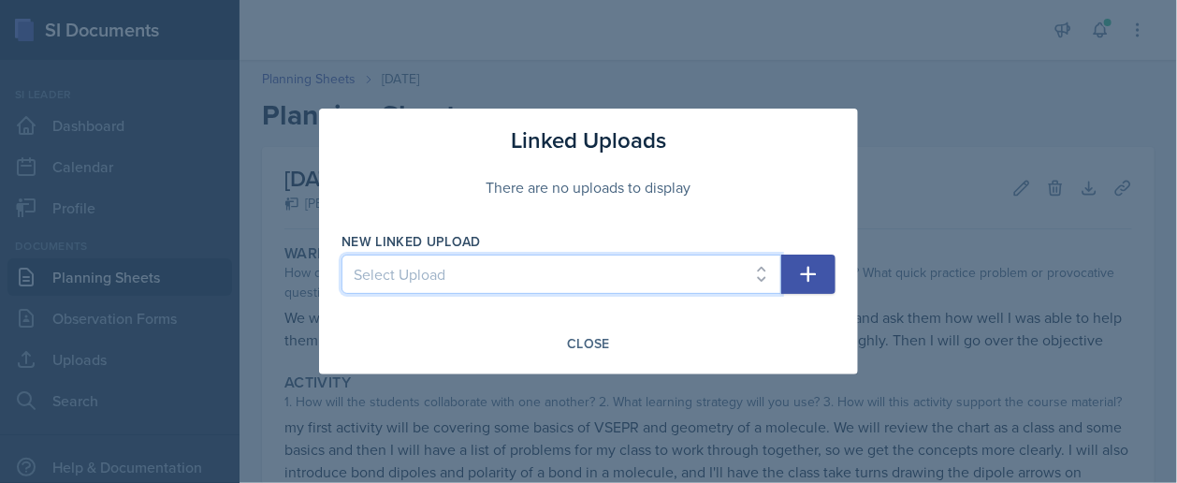
click at [538, 289] on select "Select Upload SI training mock session PPT [DATE] PPT [DATE] ppt [DATE] ppt [DA…" at bounding box center [562, 274] width 440 height 39
select select "057dbf92-bf02-4489-83e8-51a7fd9d57b9"
click at [342, 255] on select "Select Upload SI training mock session PPT [DATE] PPT [DATE] ppt [DATE] ppt [DA…" at bounding box center [562, 274] width 440 height 39
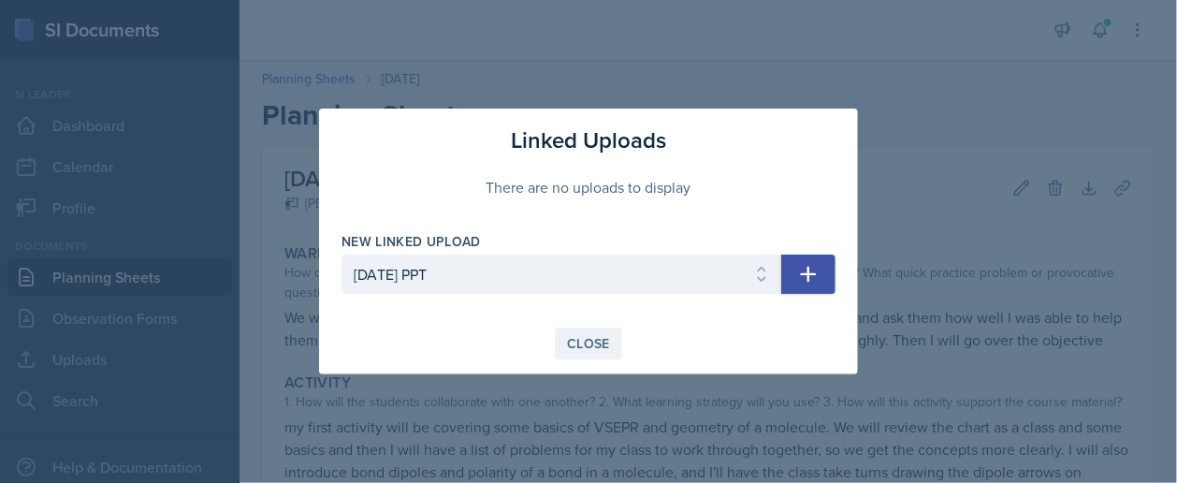
click at [606, 346] on div "Close" at bounding box center [588, 343] width 43 height 15
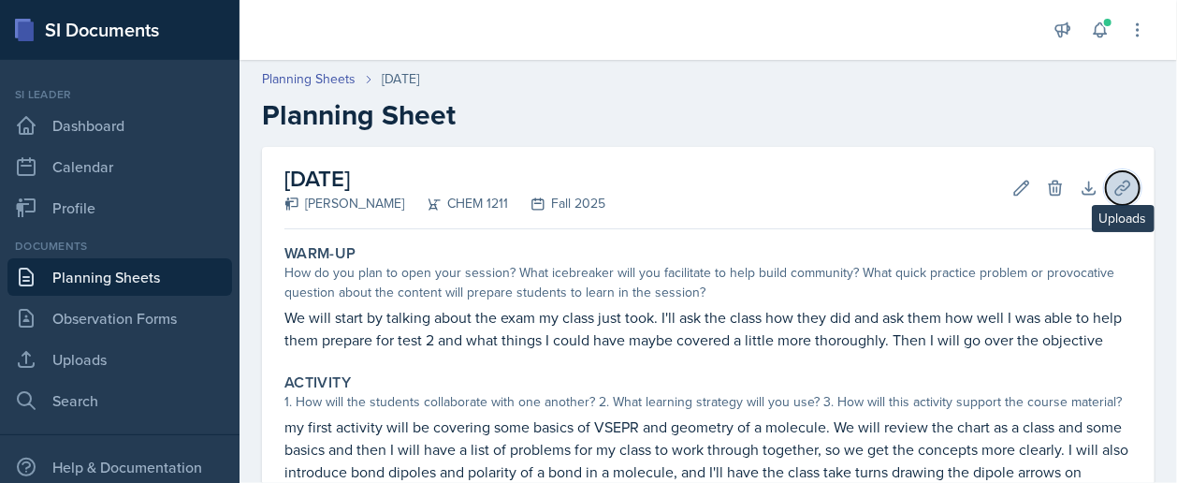
click at [1122, 187] on button "Uploads" at bounding box center [1123, 188] width 34 height 34
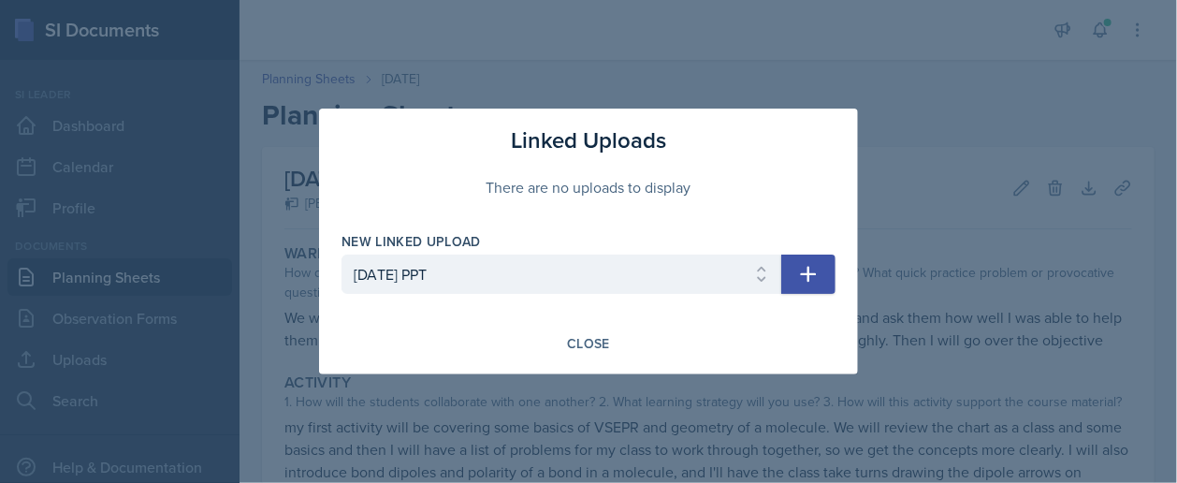
click at [828, 270] on button "button" at bounding box center [808, 274] width 54 height 39
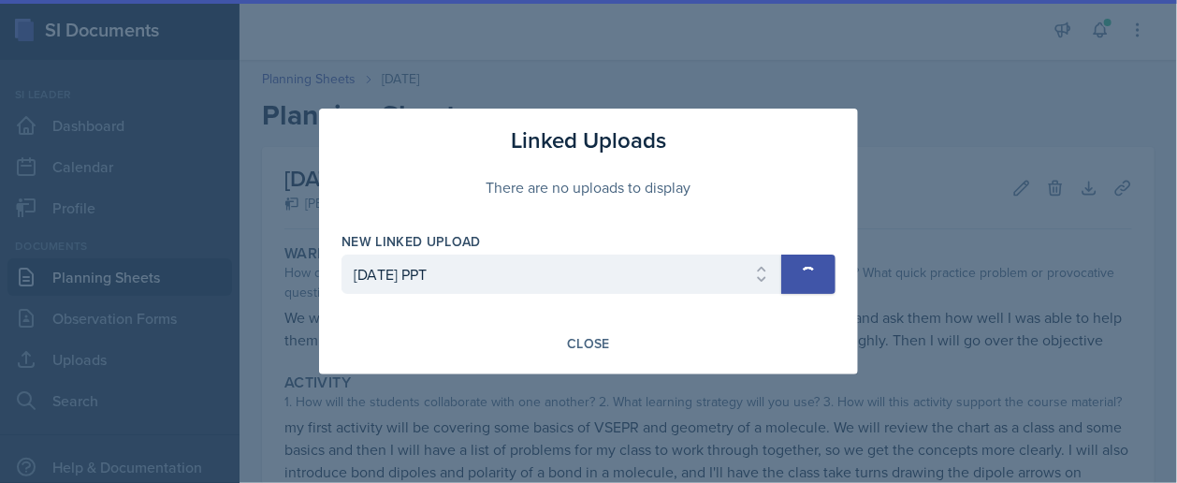
select select
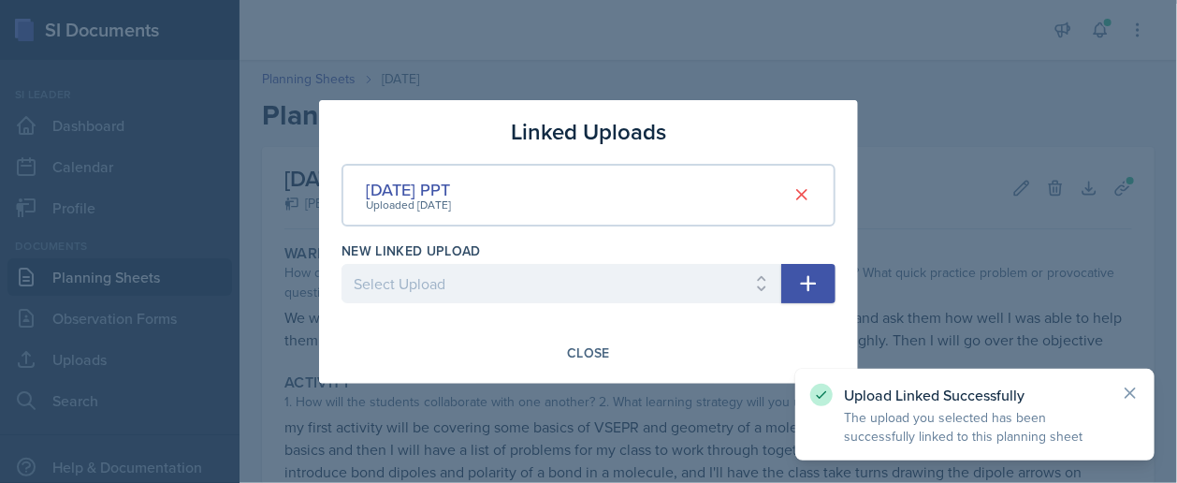
click at [925, 303] on div at bounding box center [588, 241] width 1177 height 483
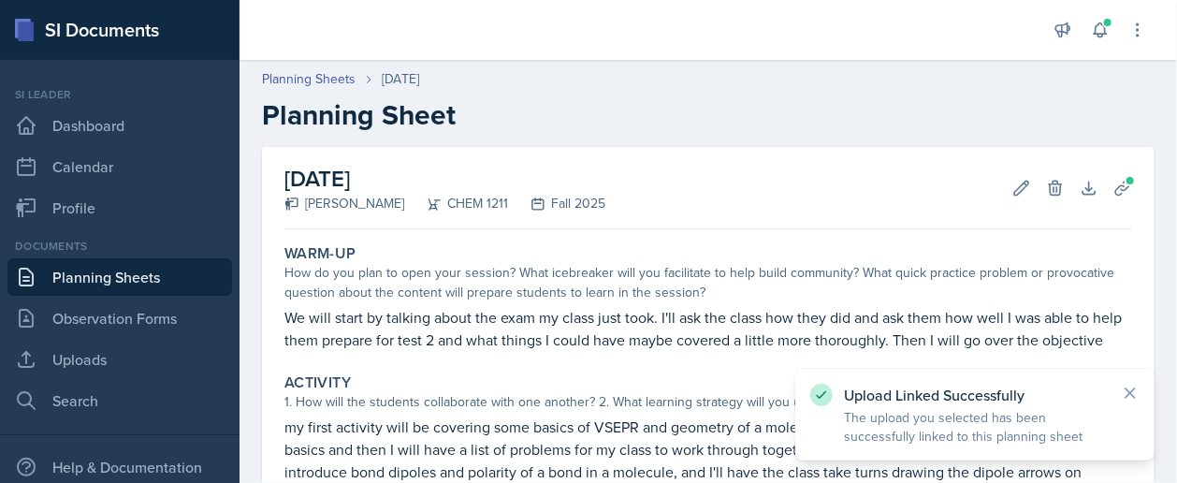
scroll to position [453, 0]
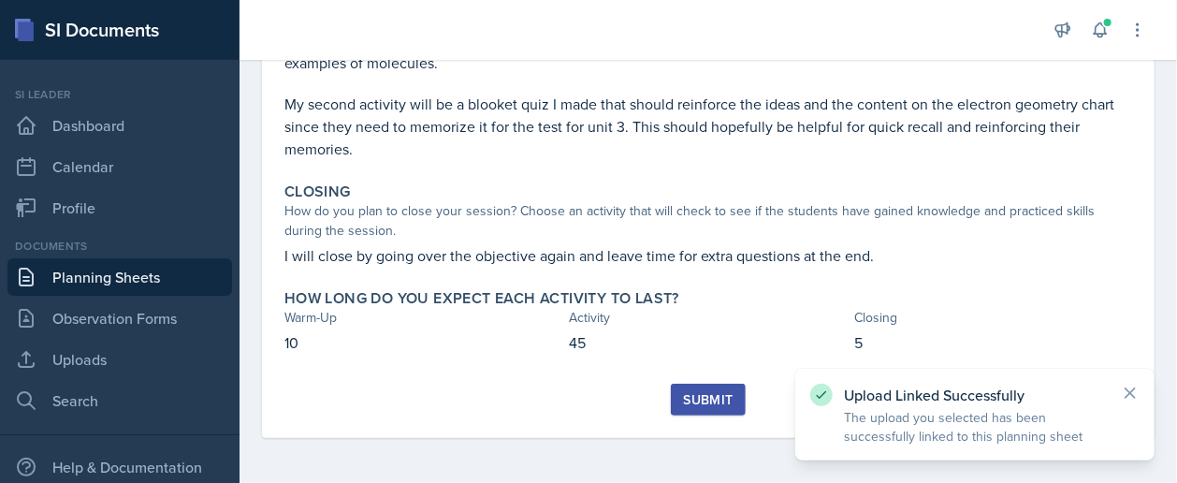
click at [692, 392] on div "Submit" at bounding box center [708, 399] width 50 height 15
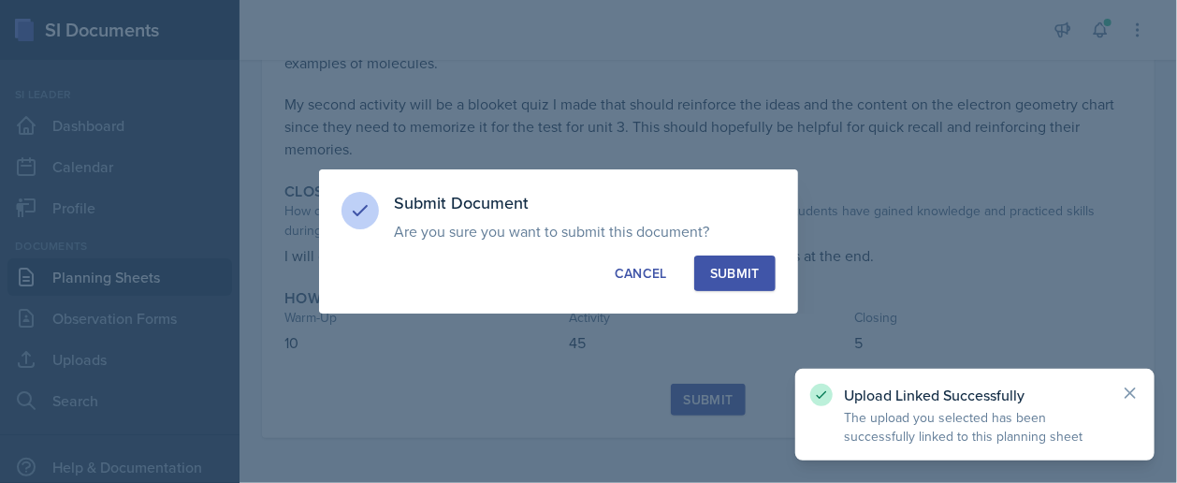
click at [733, 266] on div "Submit" at bounding box center [735, 273] width 50 height 19
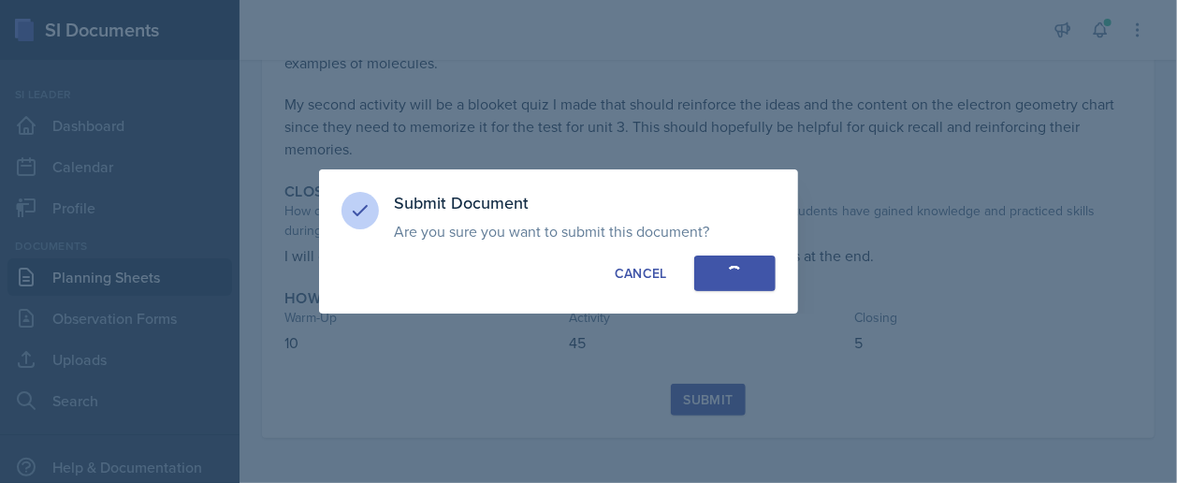
scroll to position [400, 0]
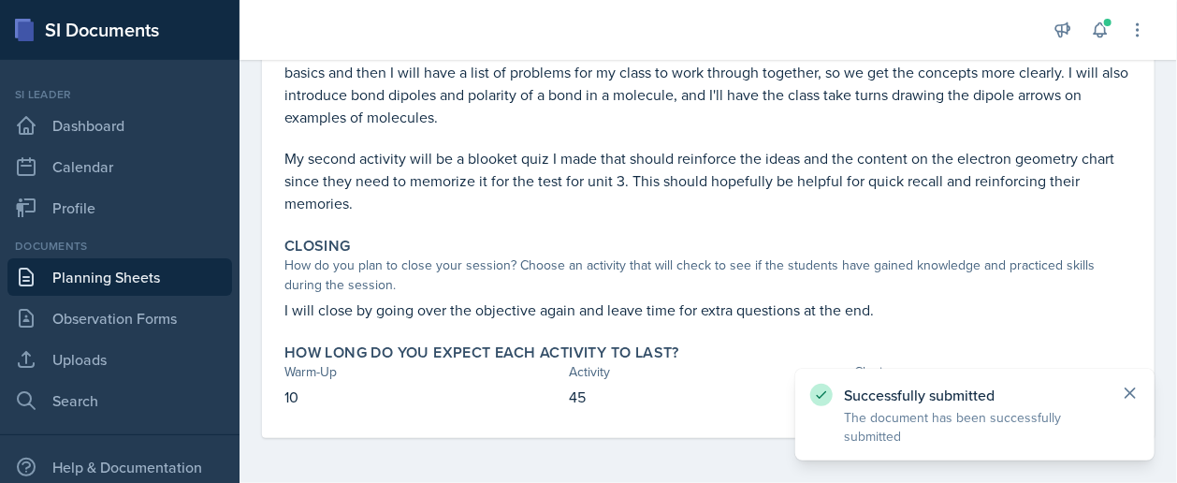
click at [1136, 390] on icon at bounding box center [1130, 393] width 19 height 19
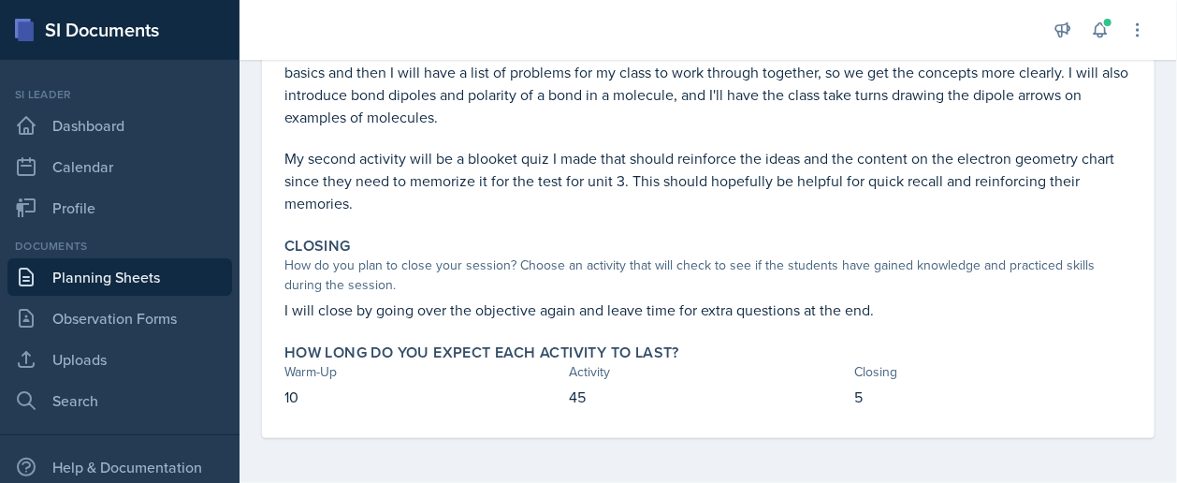
scroll to position [0, 0]
